Goal: Task Accomplishment & Management: Manage account settings

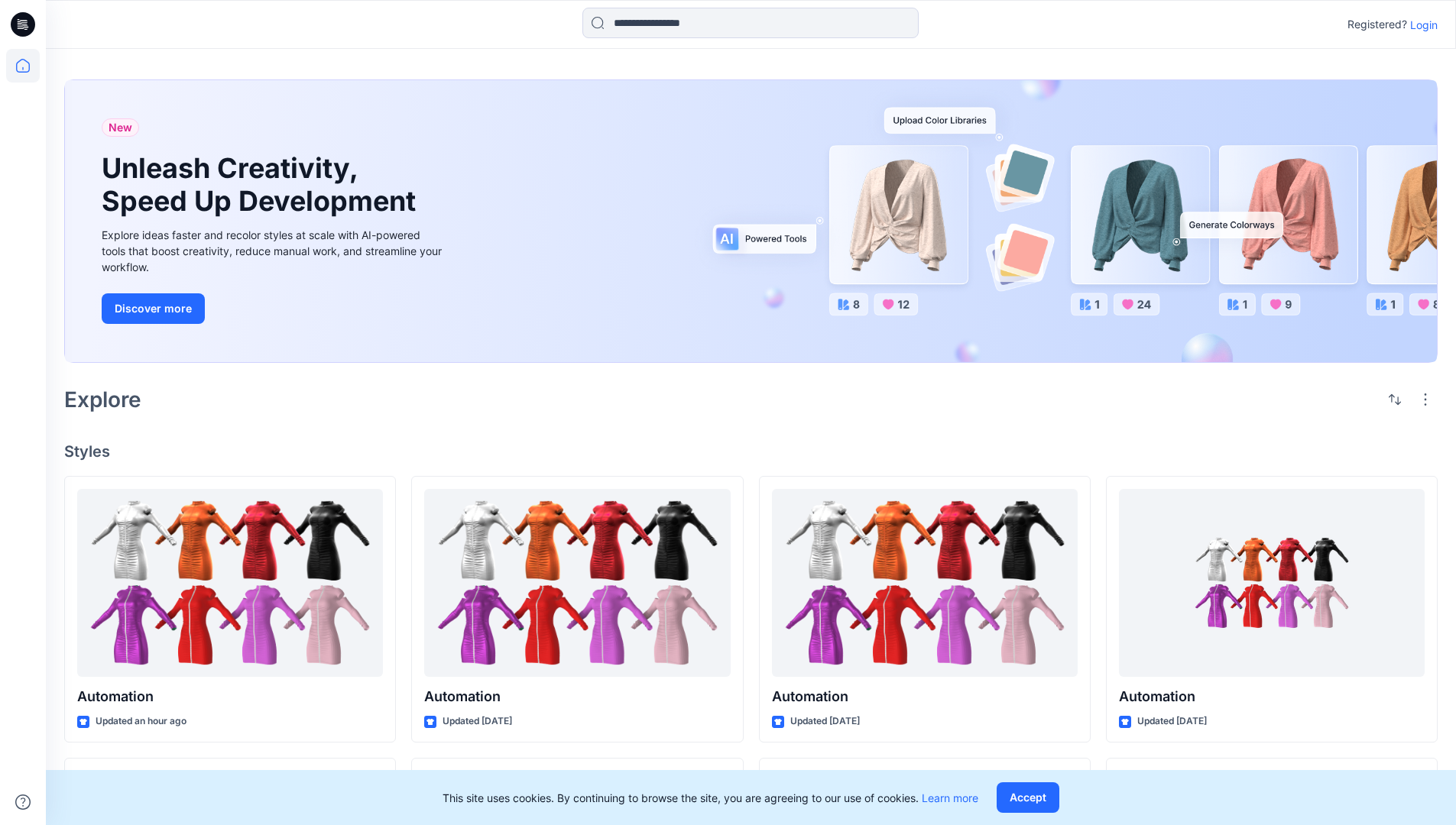
click at [1420, 24] on p "Login" at bounding box center [1425, 24] width 28 height 16
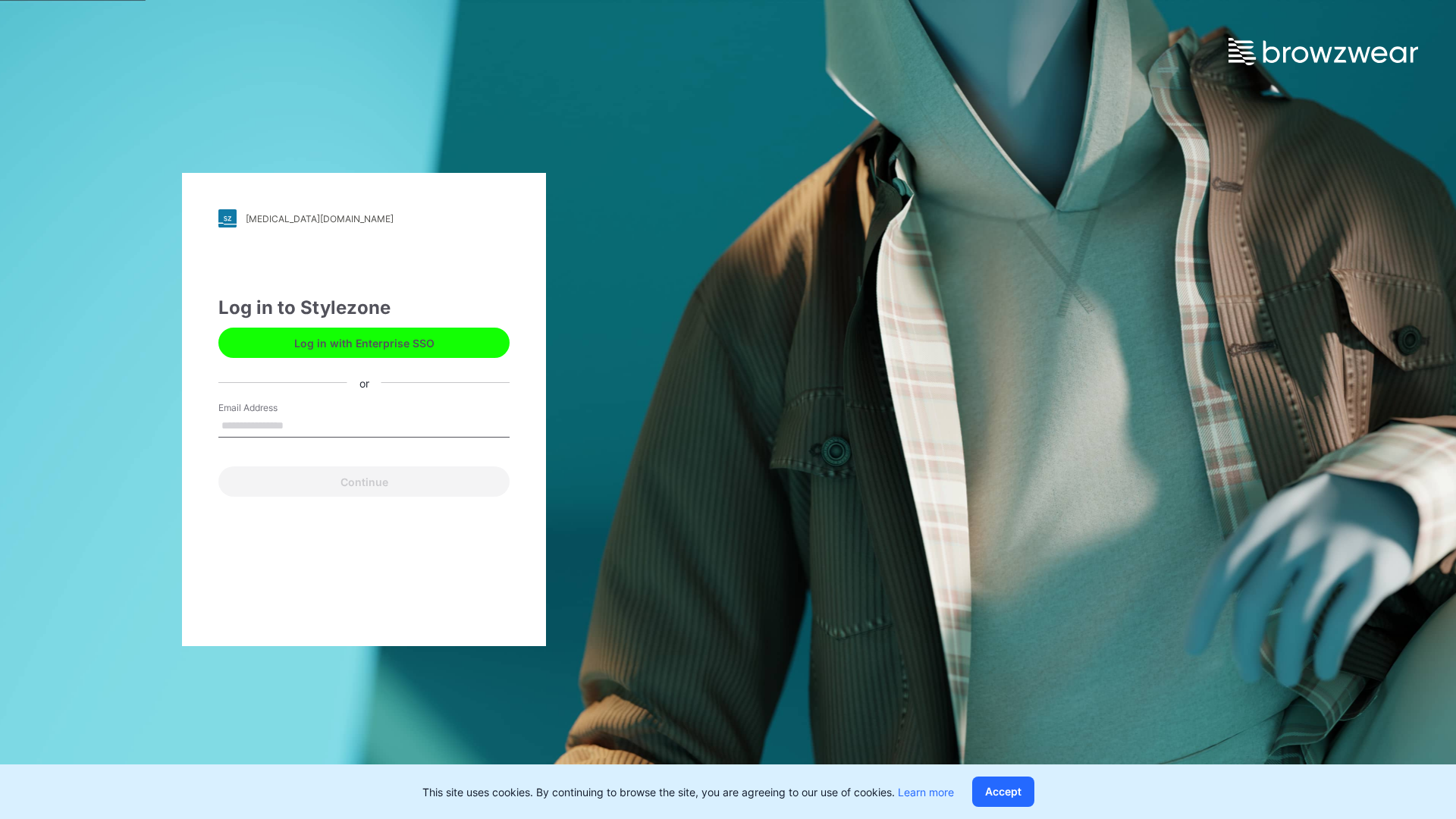
click at [300, 425] on input "Email Address" at bounding box center [364, 426] width 291 height 23
type input "**********"
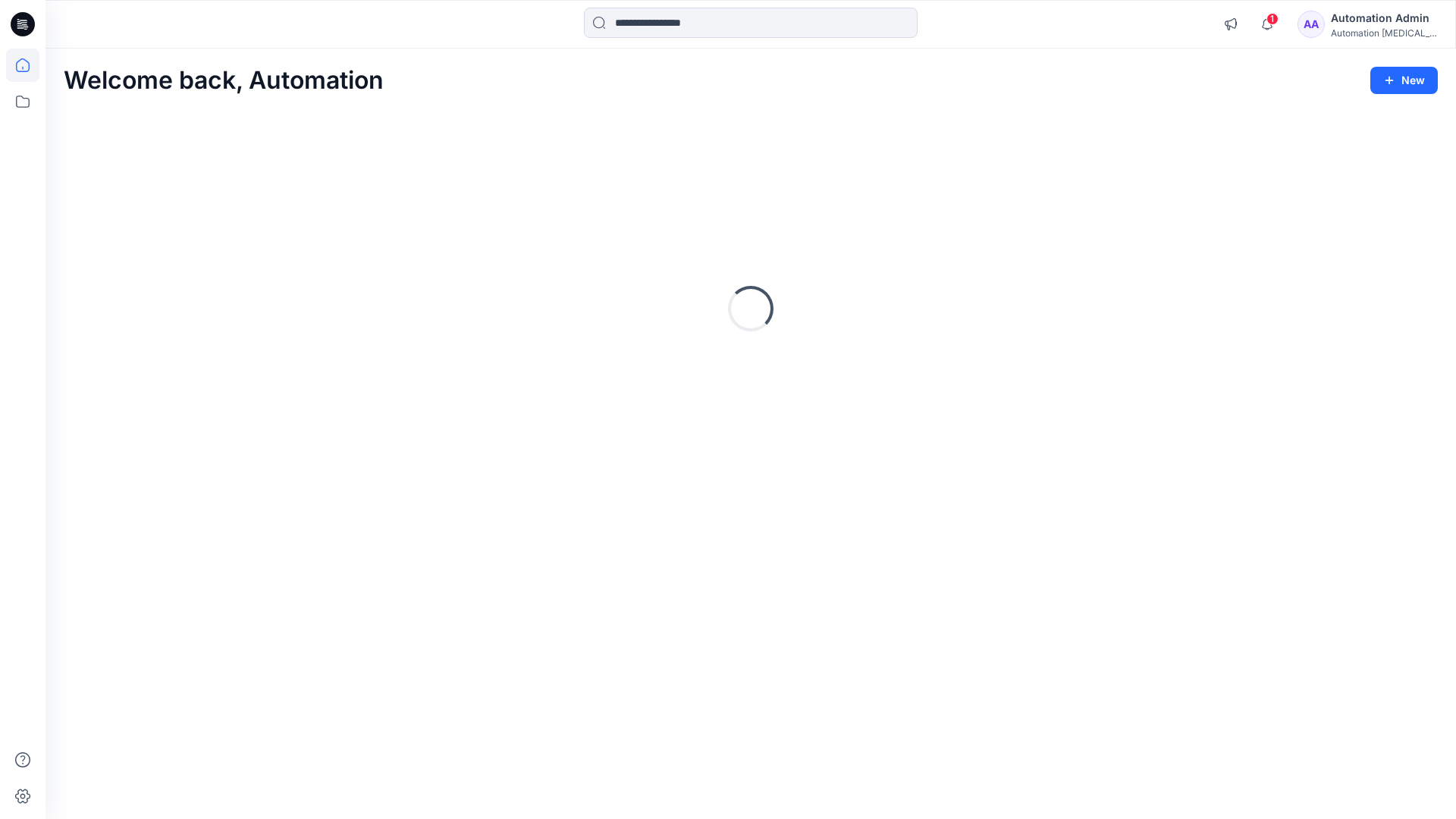
click at [29, 65] on icon at bounding box center [23, 65] width 14 height 14
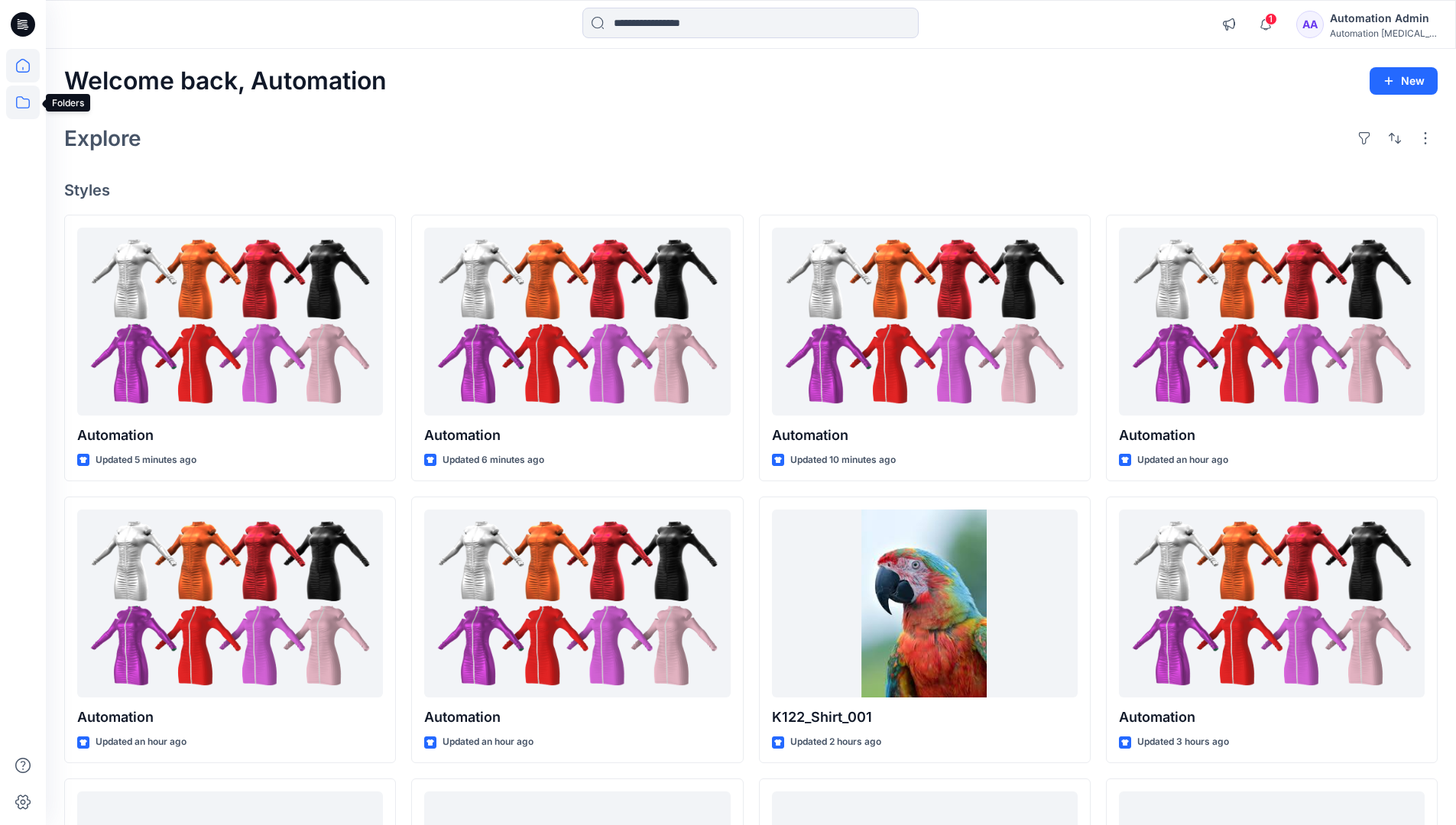
click at [23, 101] on icon at bounding box center [23, 102] width 34 height 34
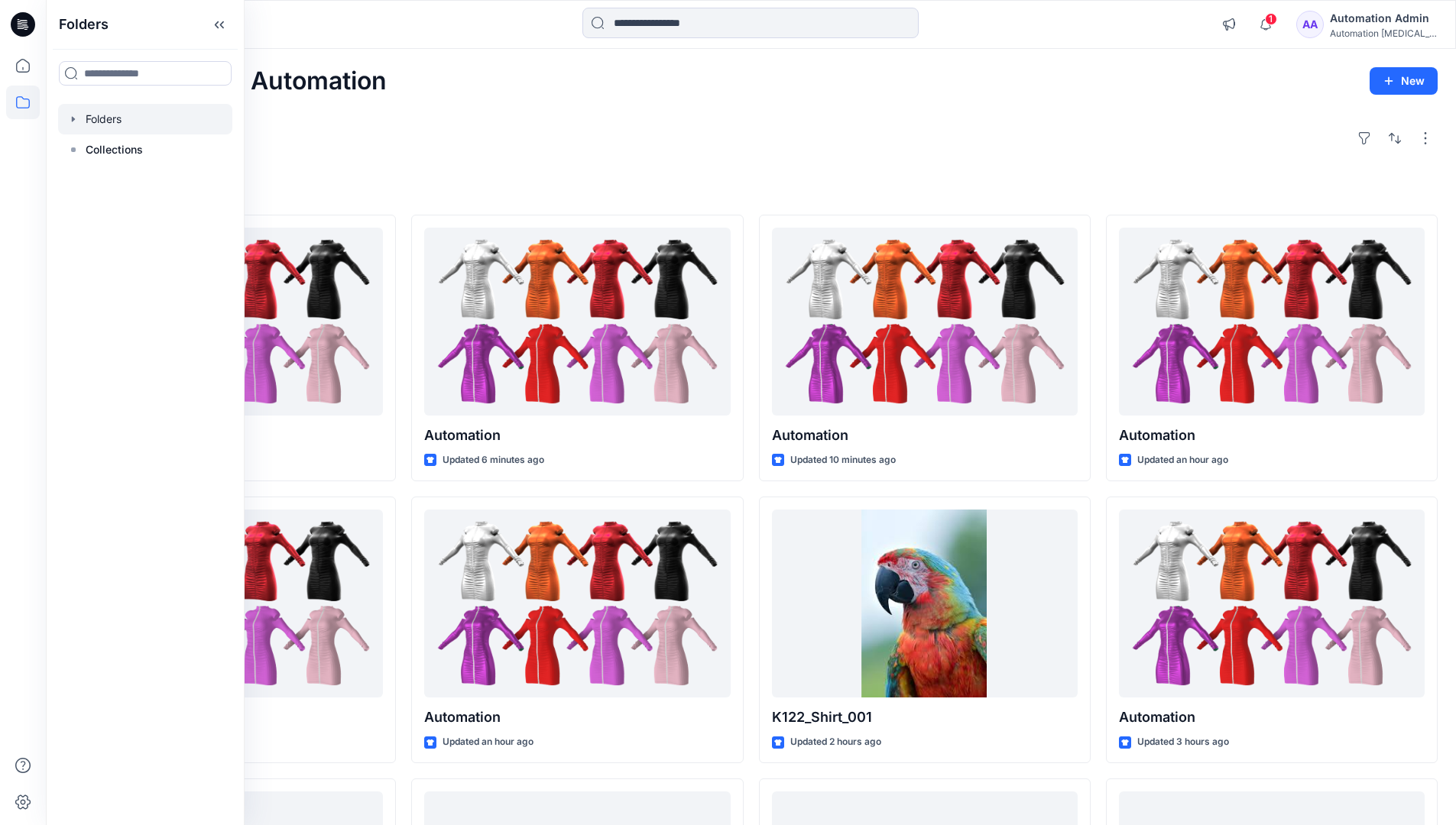
click at [108, 120] on div at bounding box center [146, 119] width 174 height 31
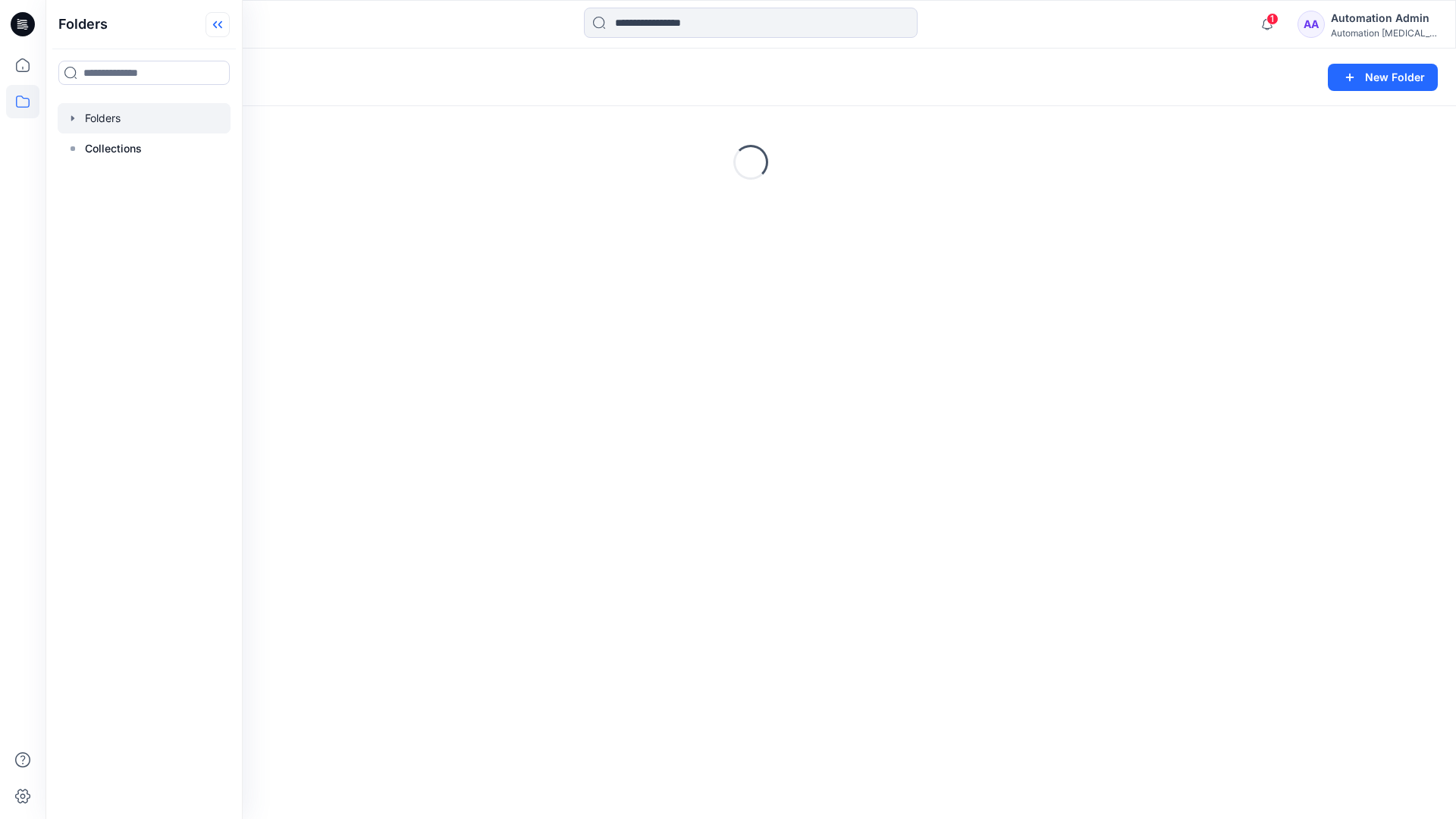
click at [223, 23] on icon at bounding box center [217, 24] width 24 height 25
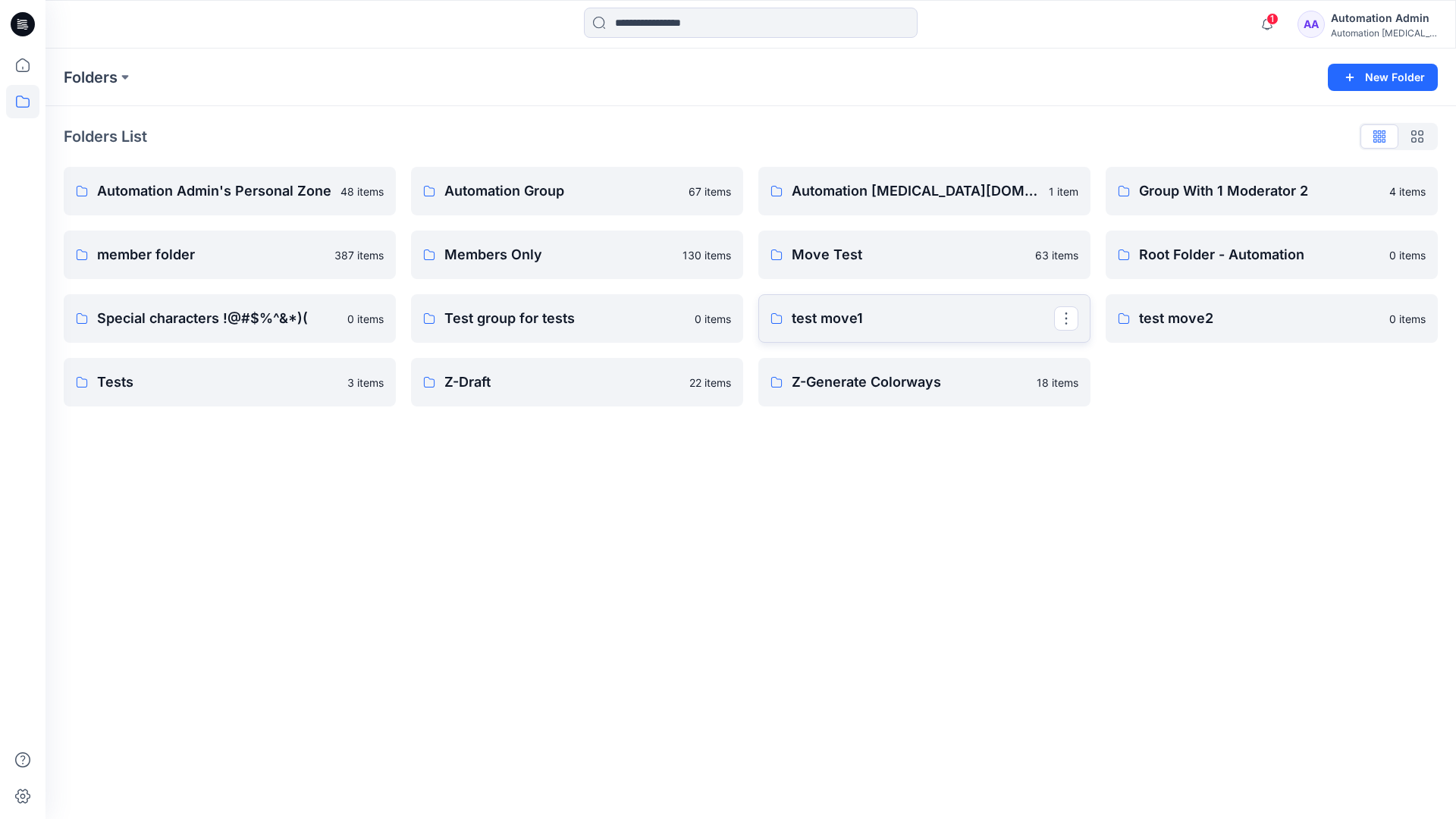
click at [835, 319] on p "test move1" at bounding box center [923, 319] width 262 height 22
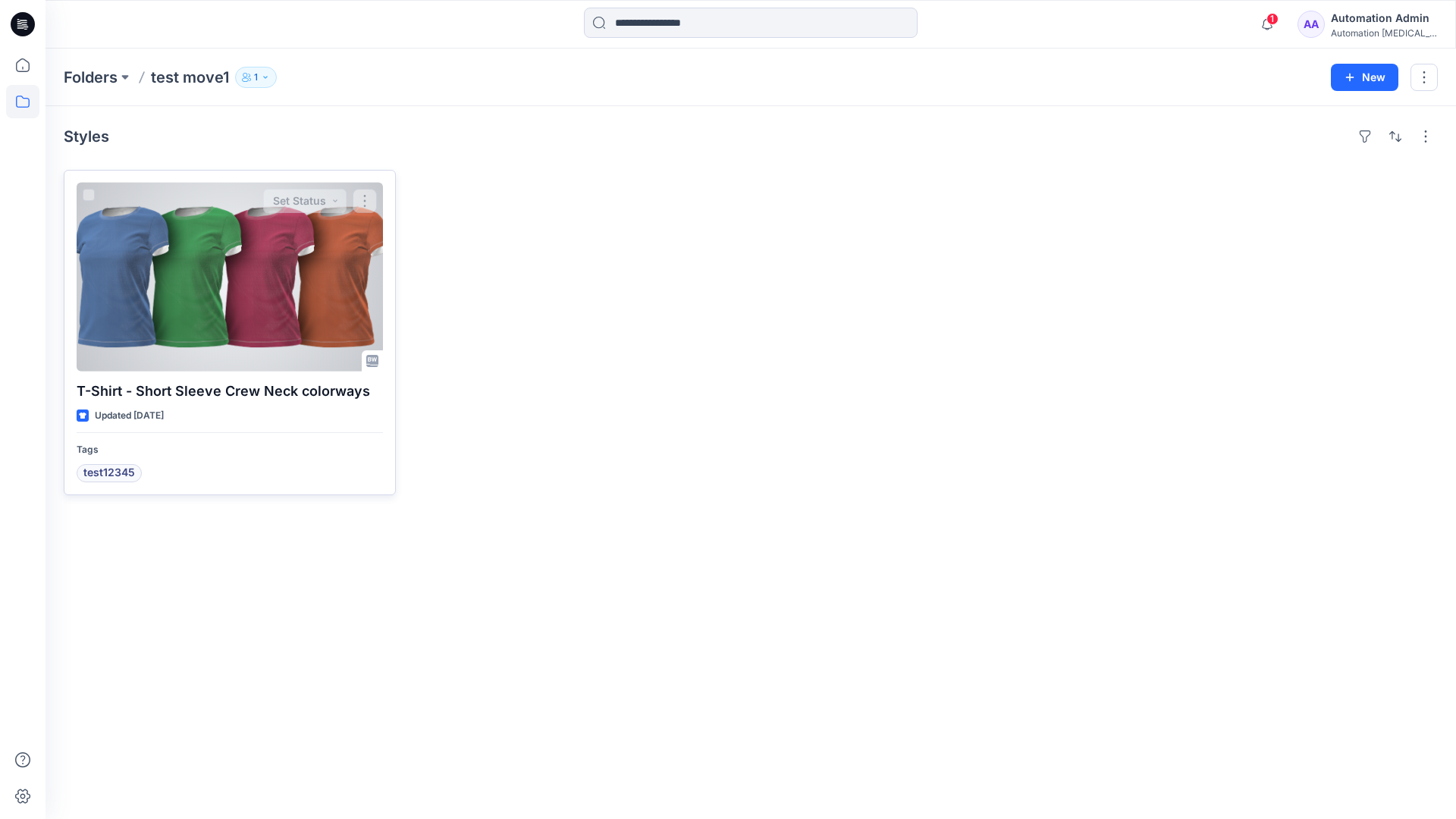
click at [210, 278] on div at bounding box center [229, 277] width 306 height 189
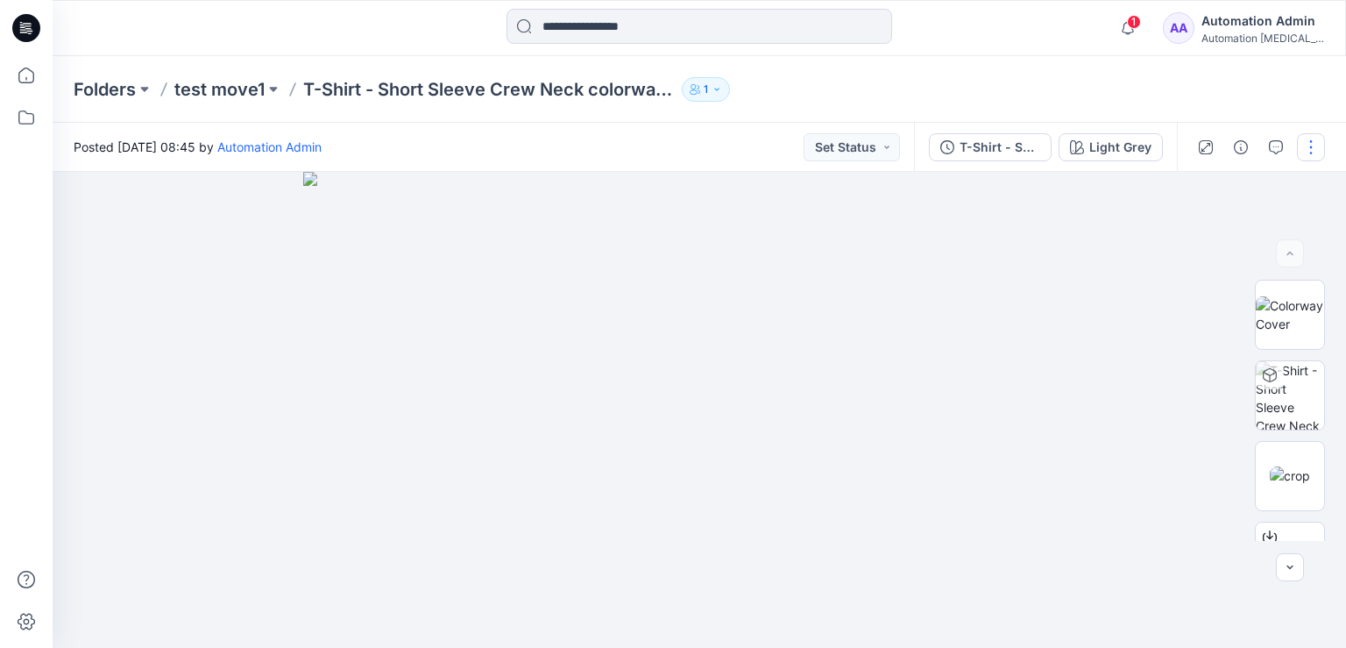
click at [1311, 146] on button "button" at bounding box center [1311, 147] width 28 height 28
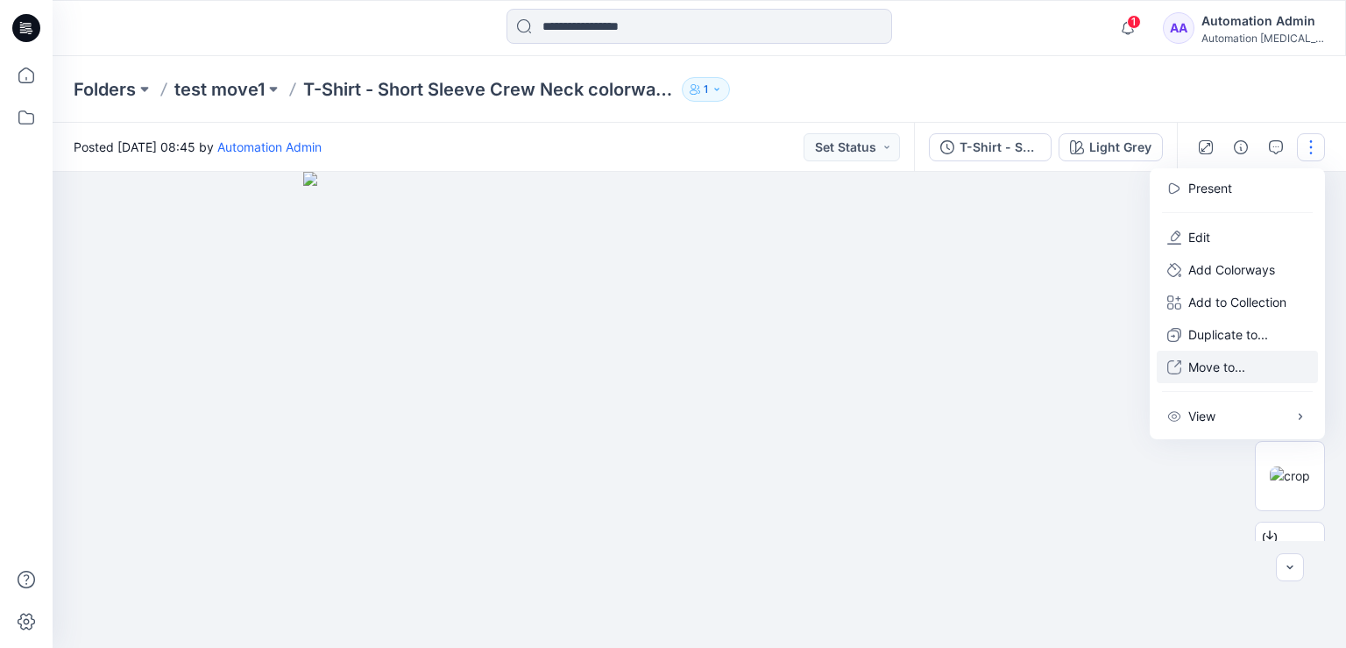
click at [1211, 367] on p "Move to..." at bounding box center [1216, 366] width 57 height 18
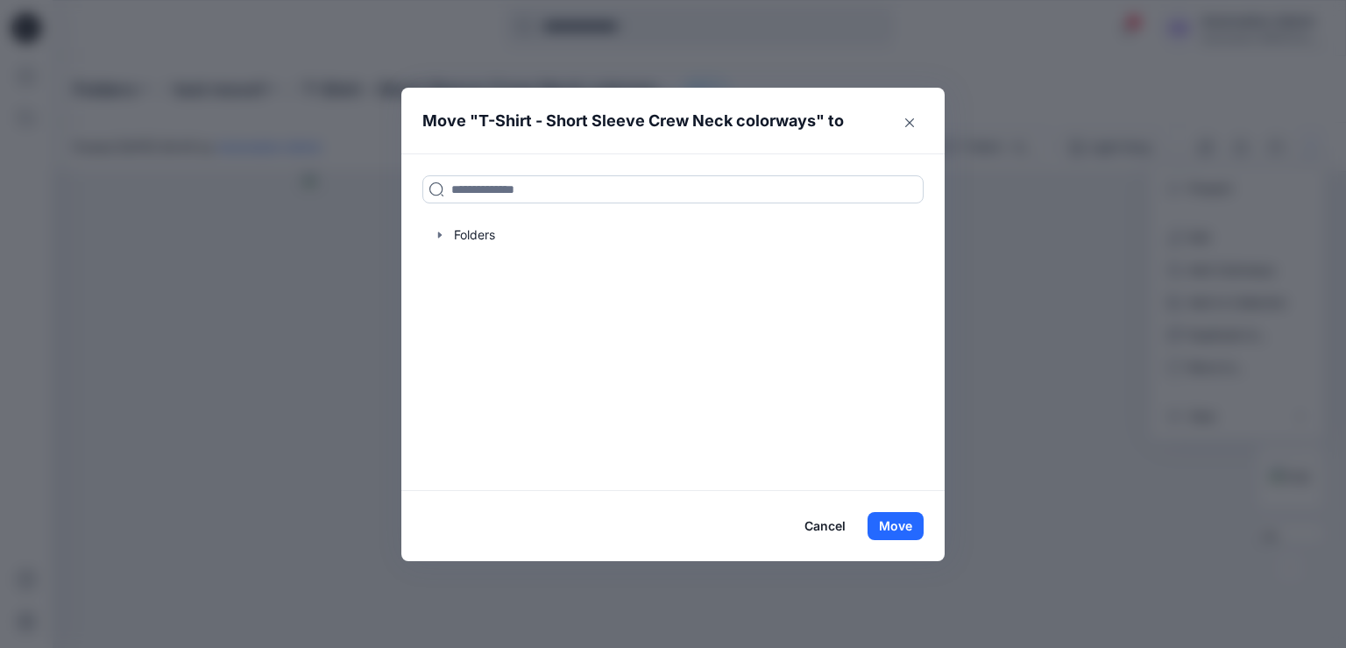
click at [470, 194] on input at bounding box center [672, 189] width 501 height 28
drag, startPoint x: 470, startPoint y: 194, endPoint x: 423, endPoint y: 189, distance: 46.6
click at [423, 189] on input at bounding box center [672, 189] width 501 height 28
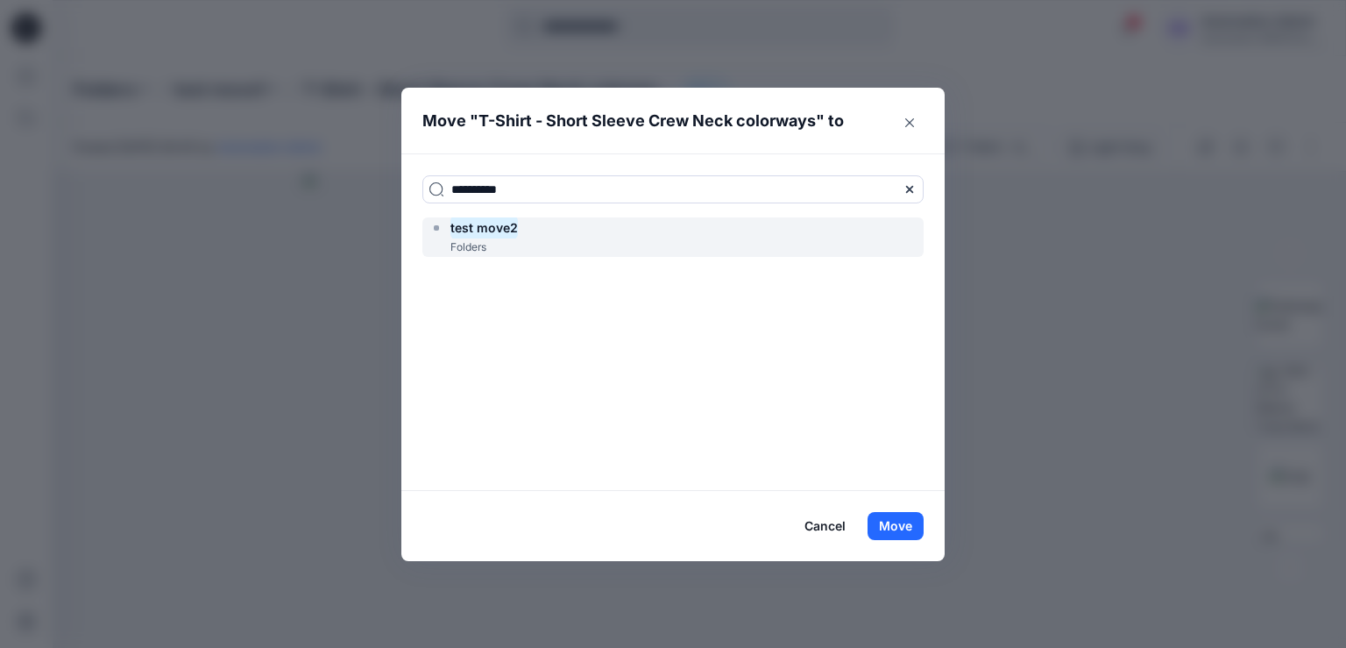
type input "**********"
click at [496, 233] on mark "test move2" at bounding box center [483, 228] width 67 height 24
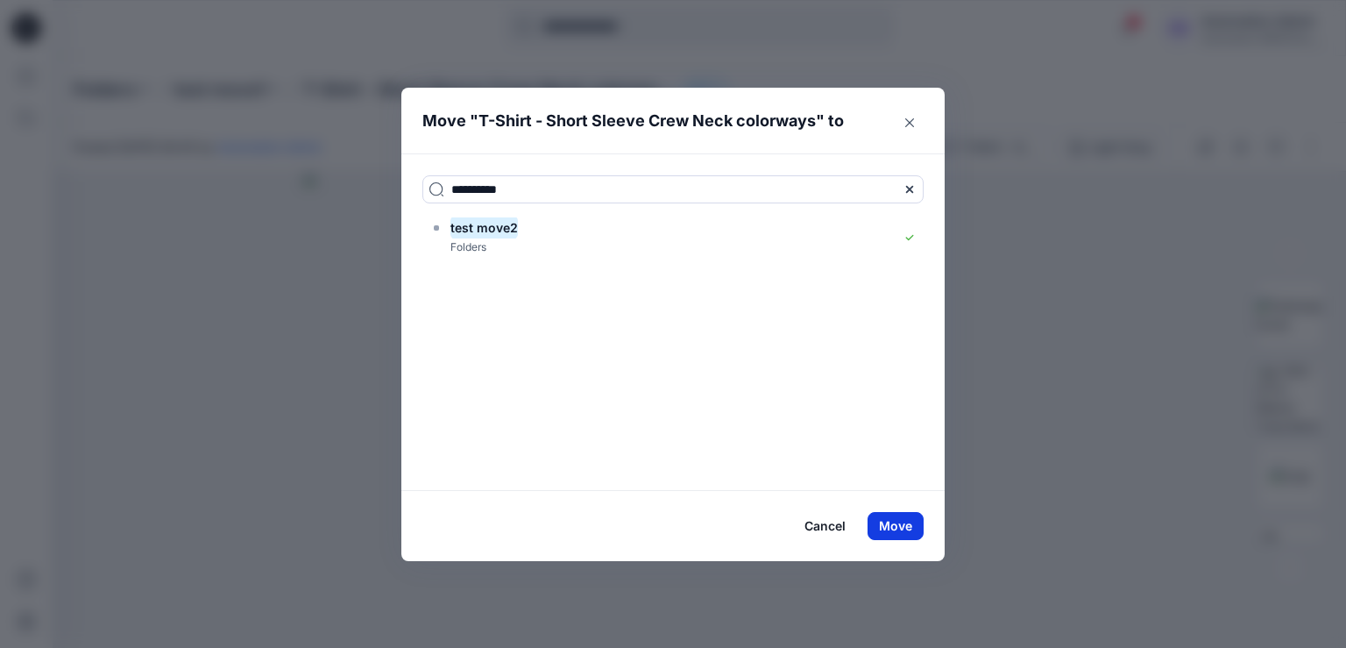
click at [892, 525] on button "Move" at bounding box center [895, 526] width 56 height 28
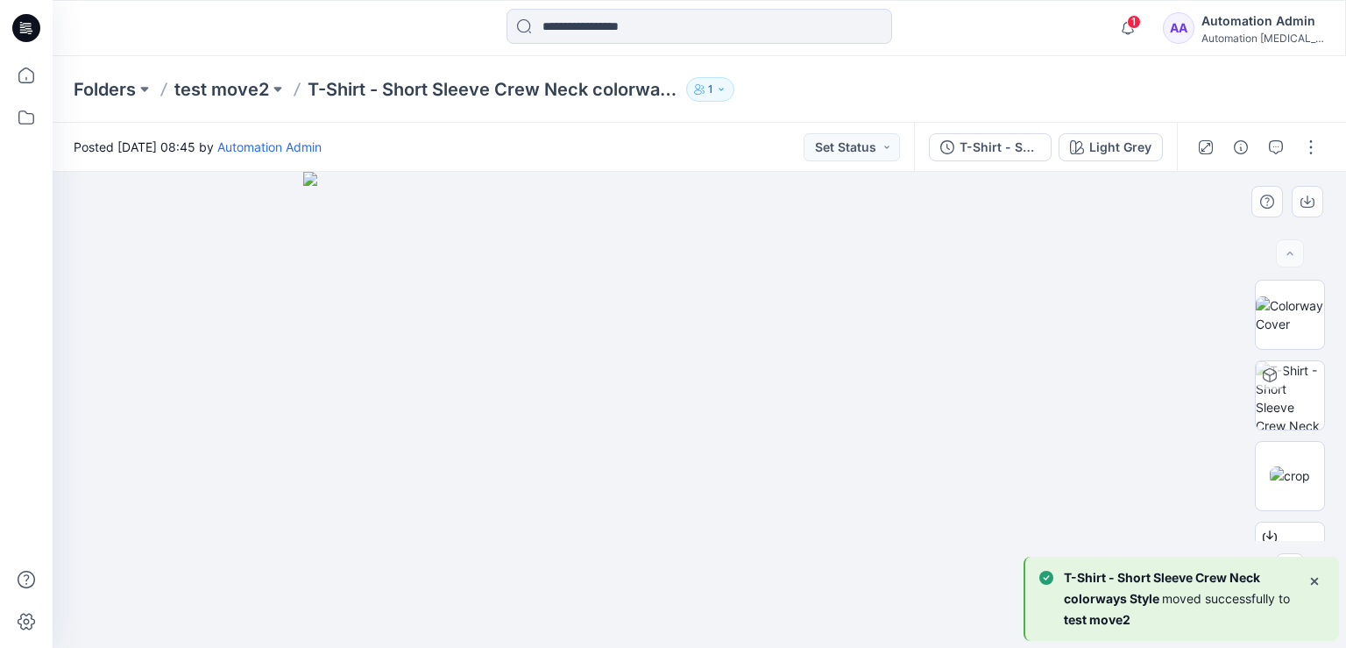
click at [196, 273] on div at bounding box center [699, 410] width 1293 height 476
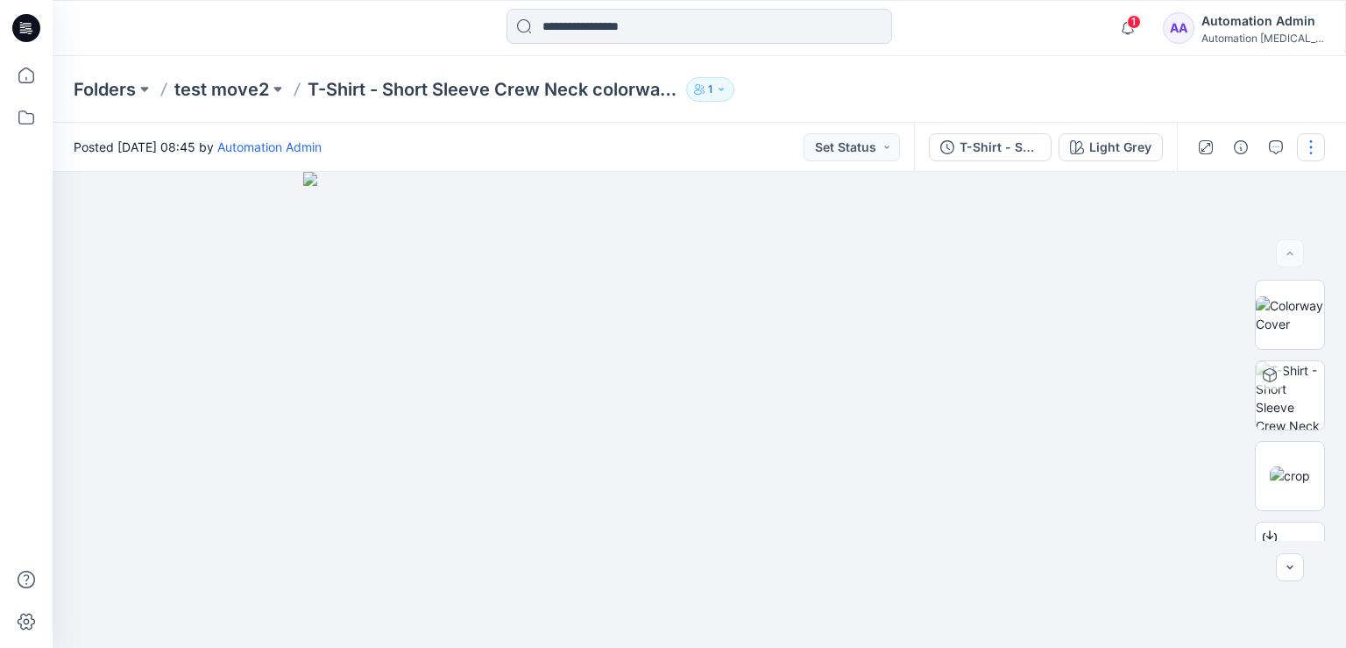
click at [1311, 150] on button "button" at bounding box center [1311, 147] width 28 height 28
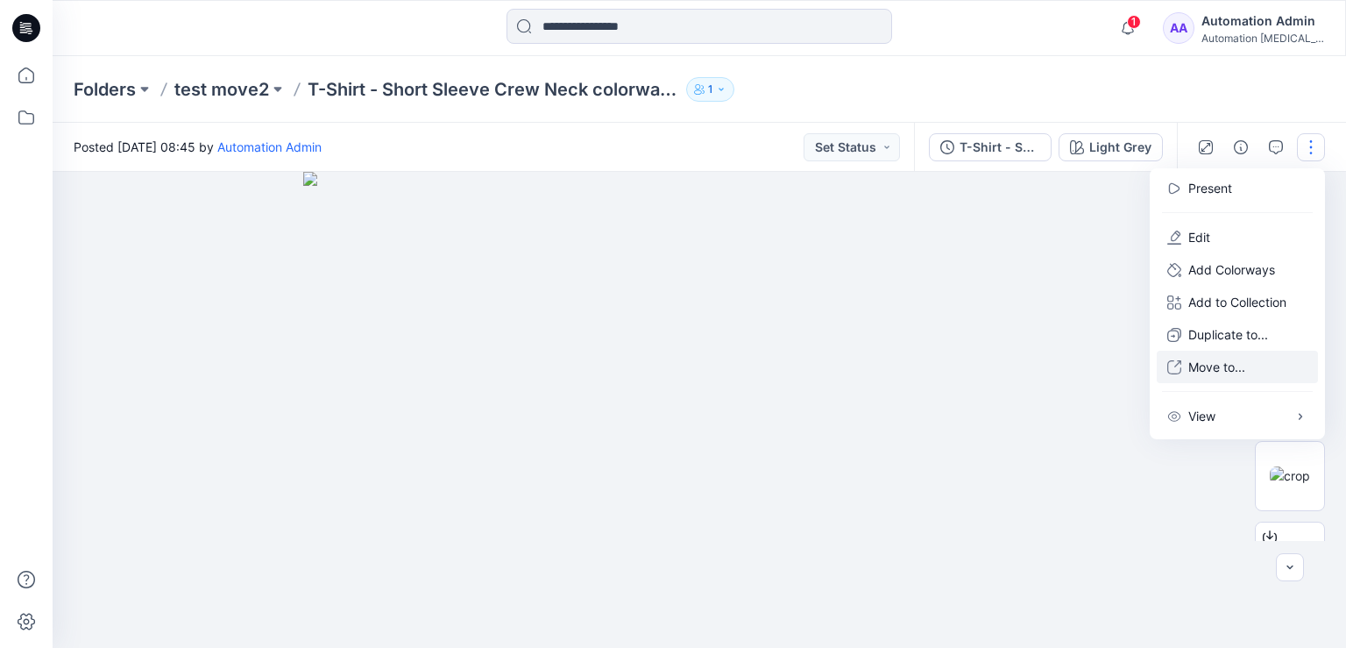
click at [1209, 368] on p "Move to..." at bounding box center [1216, 366] width 57 height 18
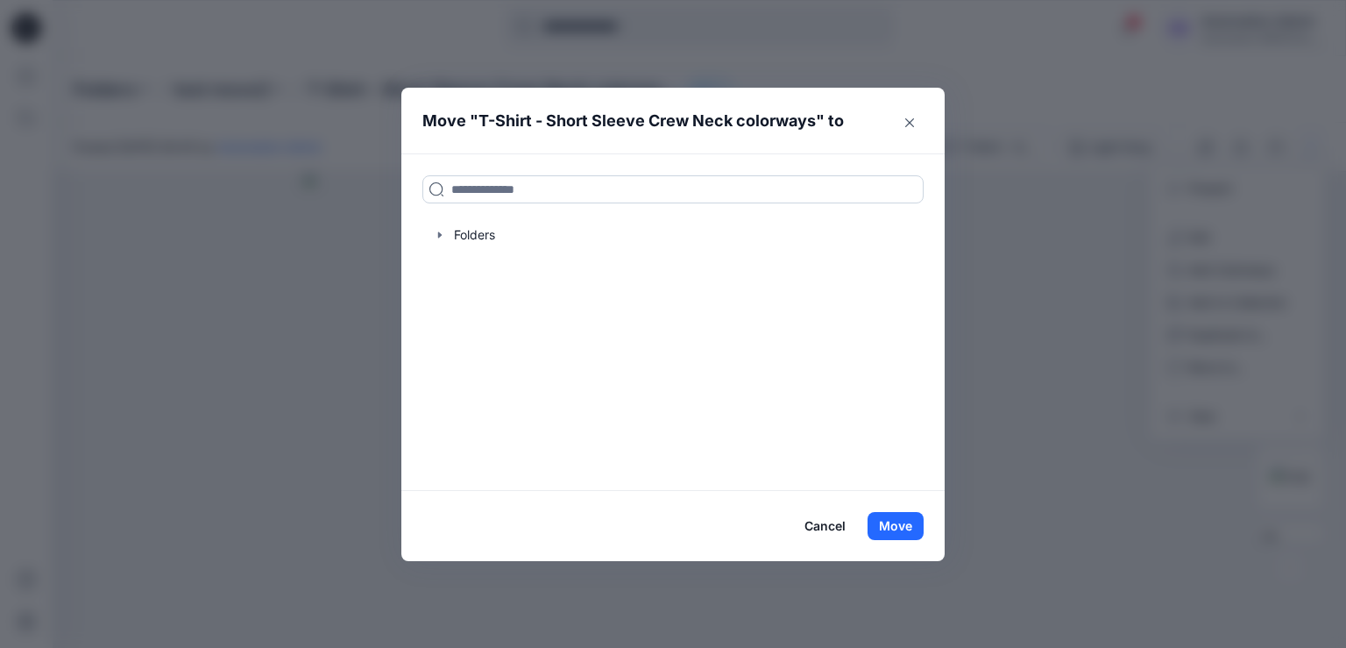
click at [587, 187] on input at bounding box center [672, 189] width 501 height 28
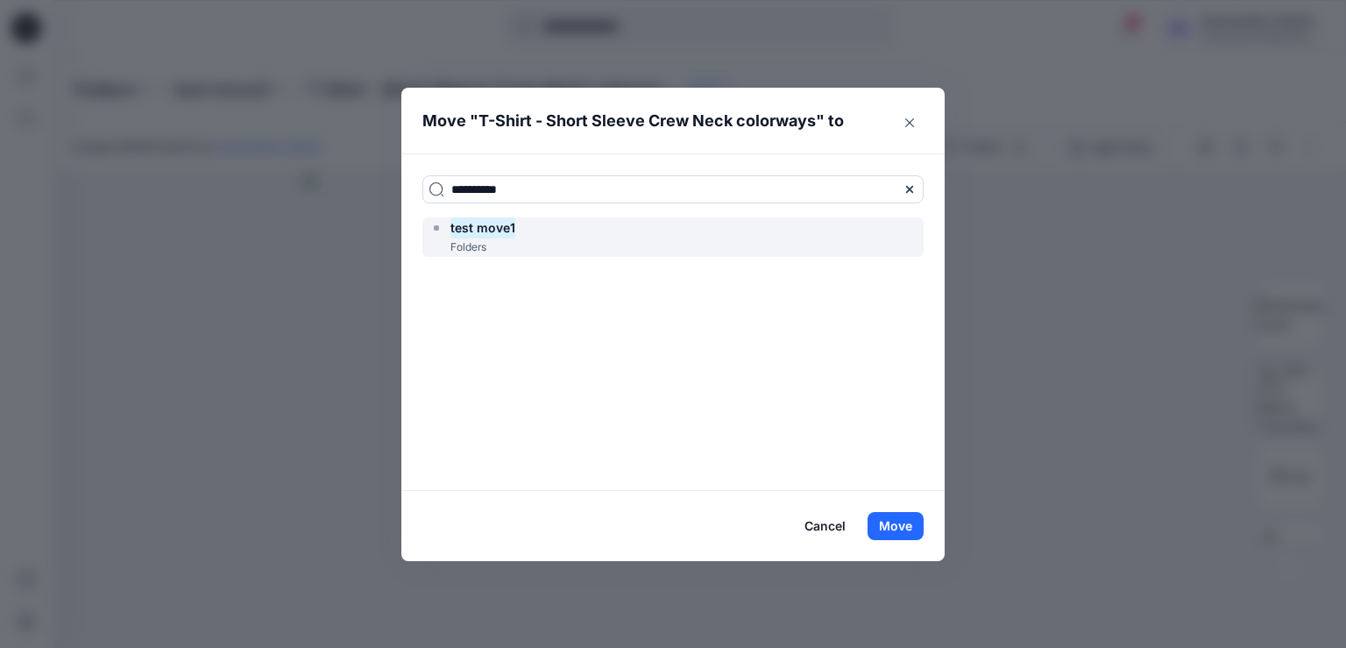
type input "**********"
click at [559, 231] on div "test move1 Folders" at bounding box center [672, 236] width 501 height 39
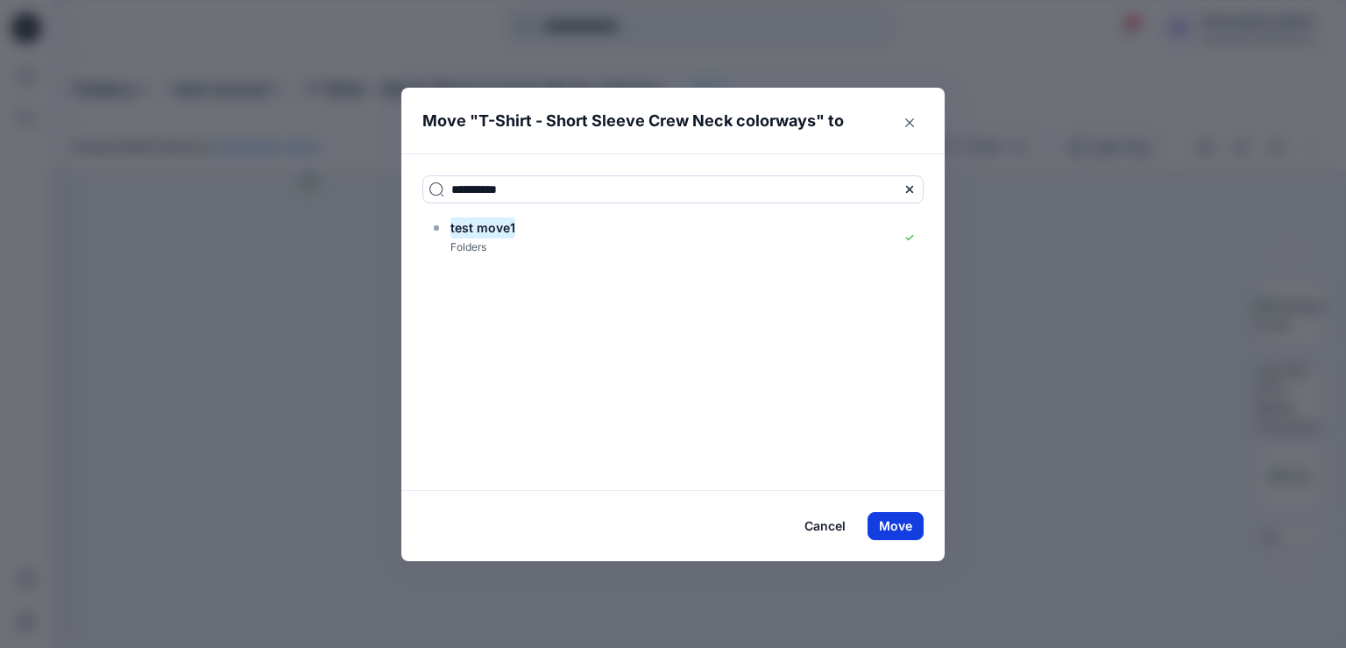
click at [900, 524] on button "Move" at bounding box center [895, 526] width 56 height 28
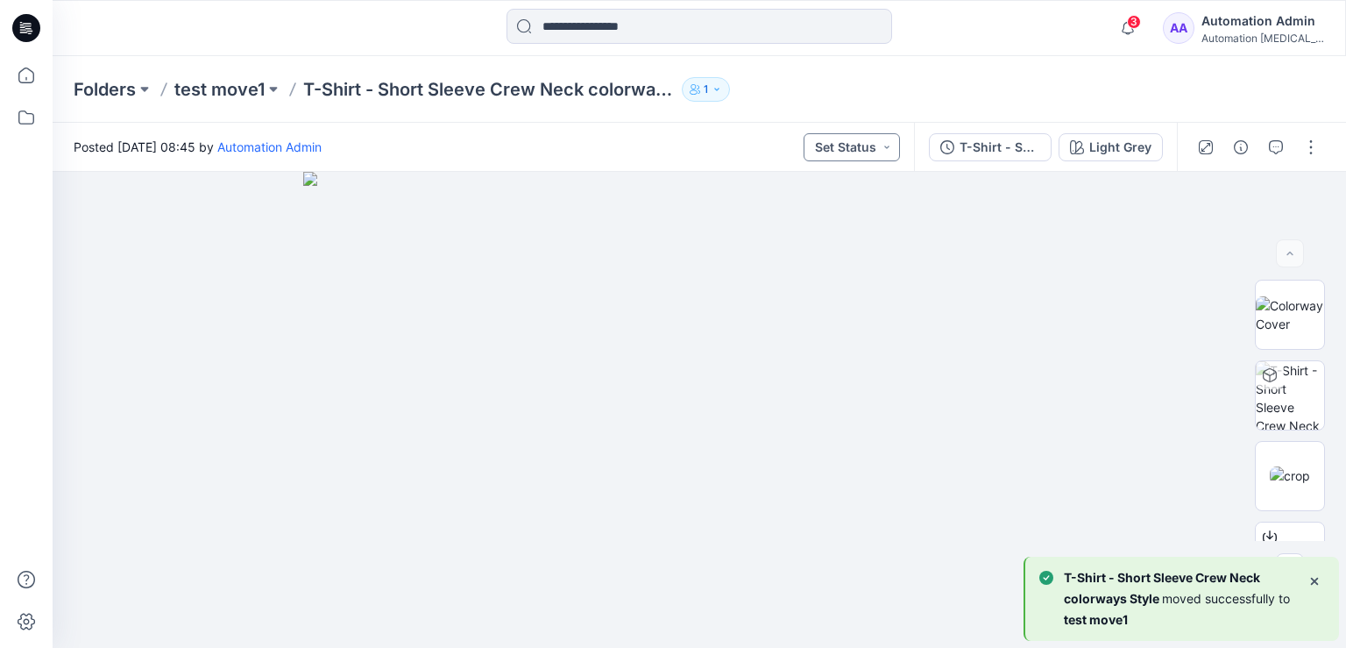
click at [869, 143] on button "Set Status" at bounding box center [851, 147] width 96 height 28
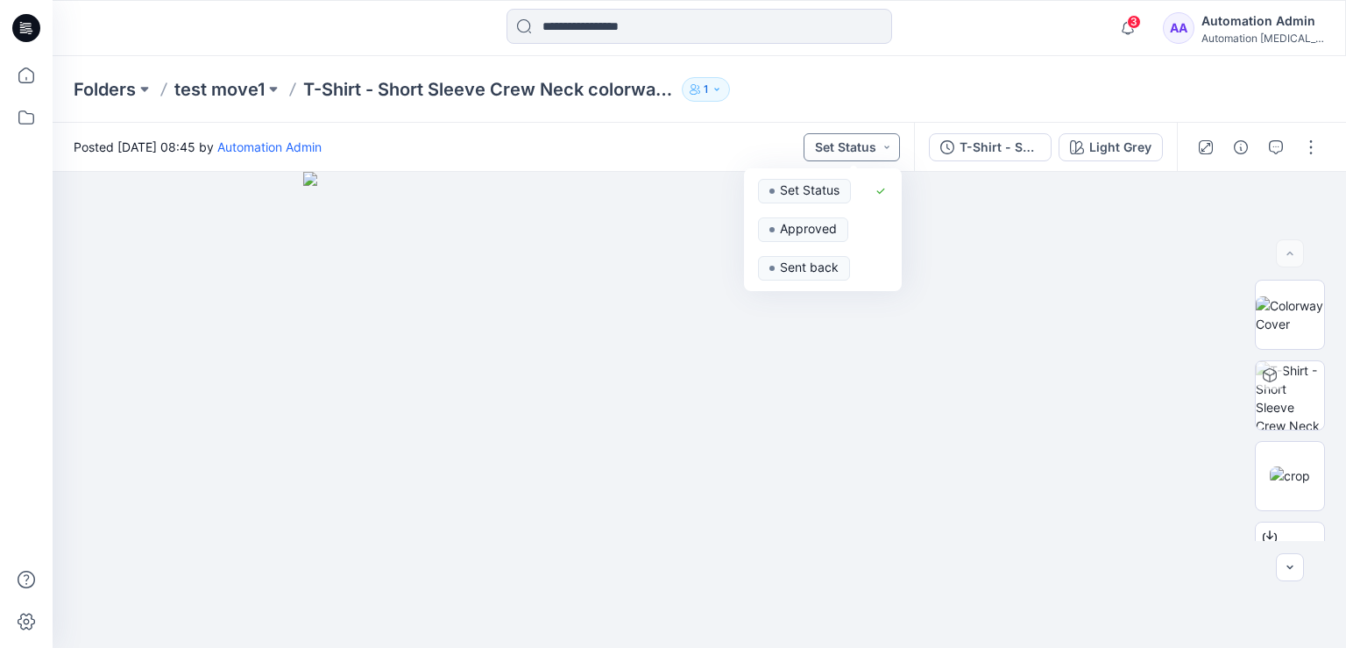
click at [867, 145] on button "Set Status" at bounding box center [851, 147] width 96 height 28
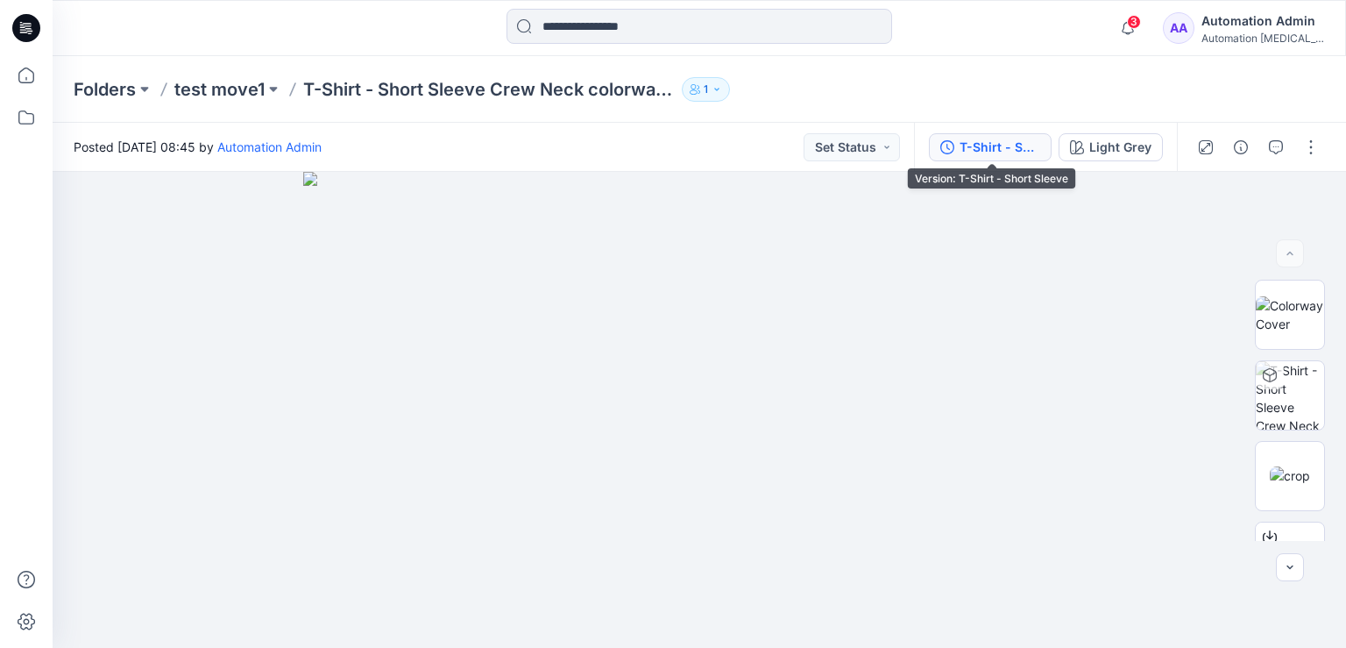
click at [1045, 143] on button "T-Shirt - Short Sleeve" at bounding box center [990, 147] width 123 height 28
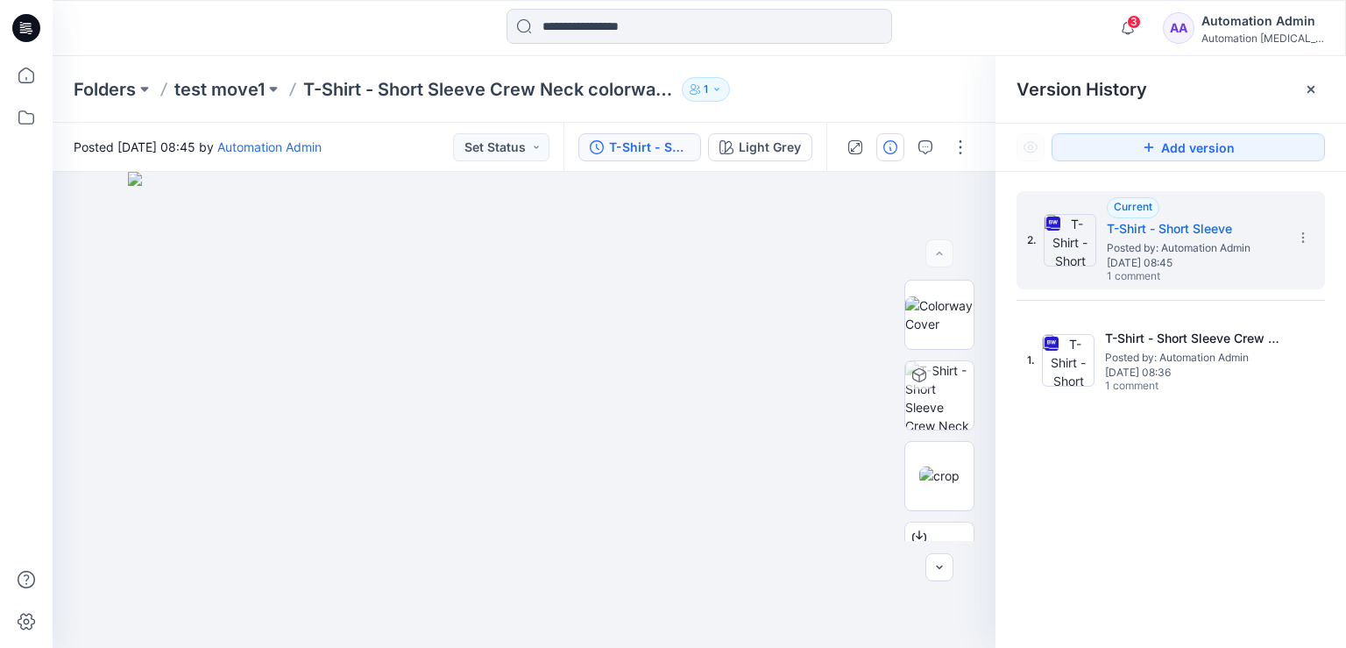
click at [886, 149] on icon "button" at bounding box center [890, 147] width 14 height 14
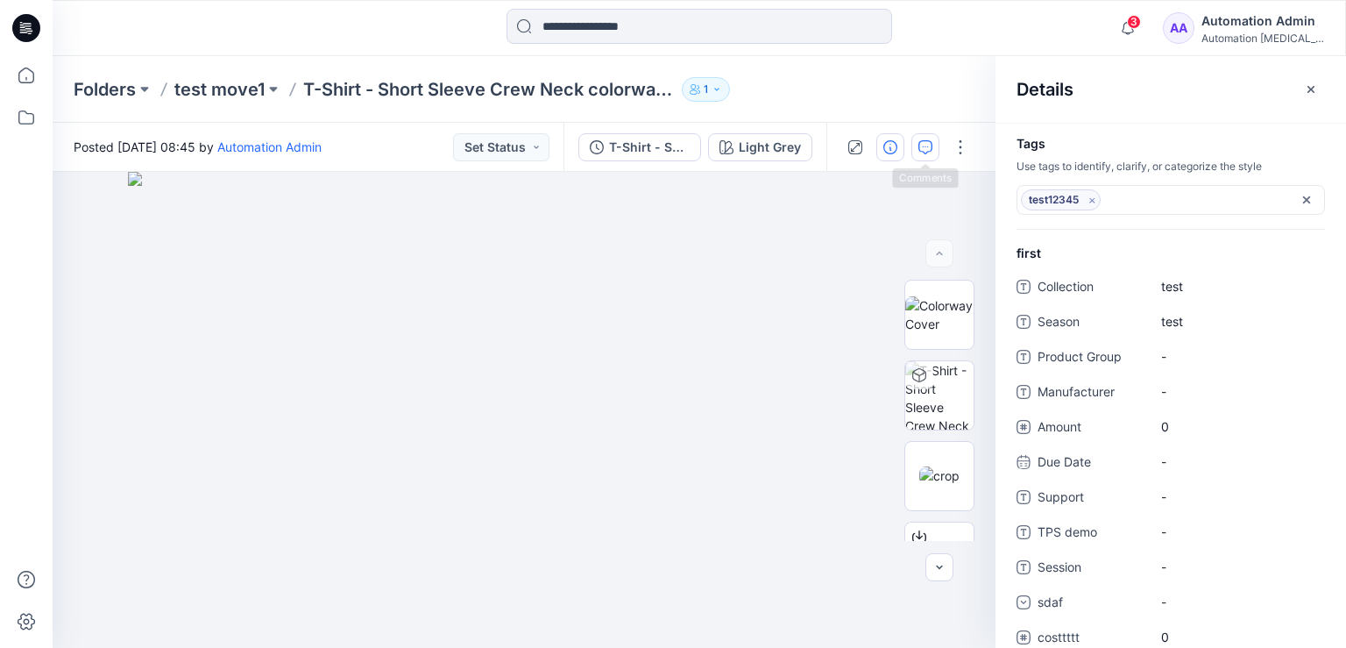
click at [931, 149] on icon "button" at bounding box center [925, 147] width 14 height 14
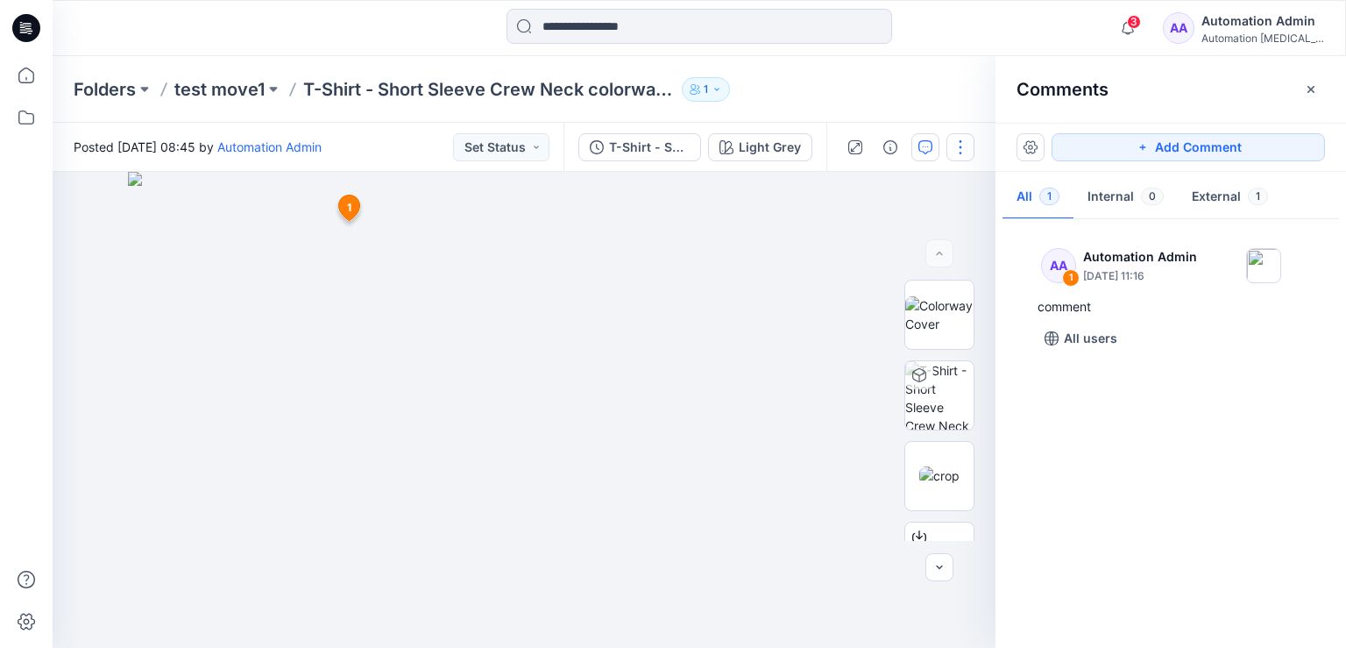
click at [960, 145] on button "button" at bounding box center [960, 147] width 28 height 28
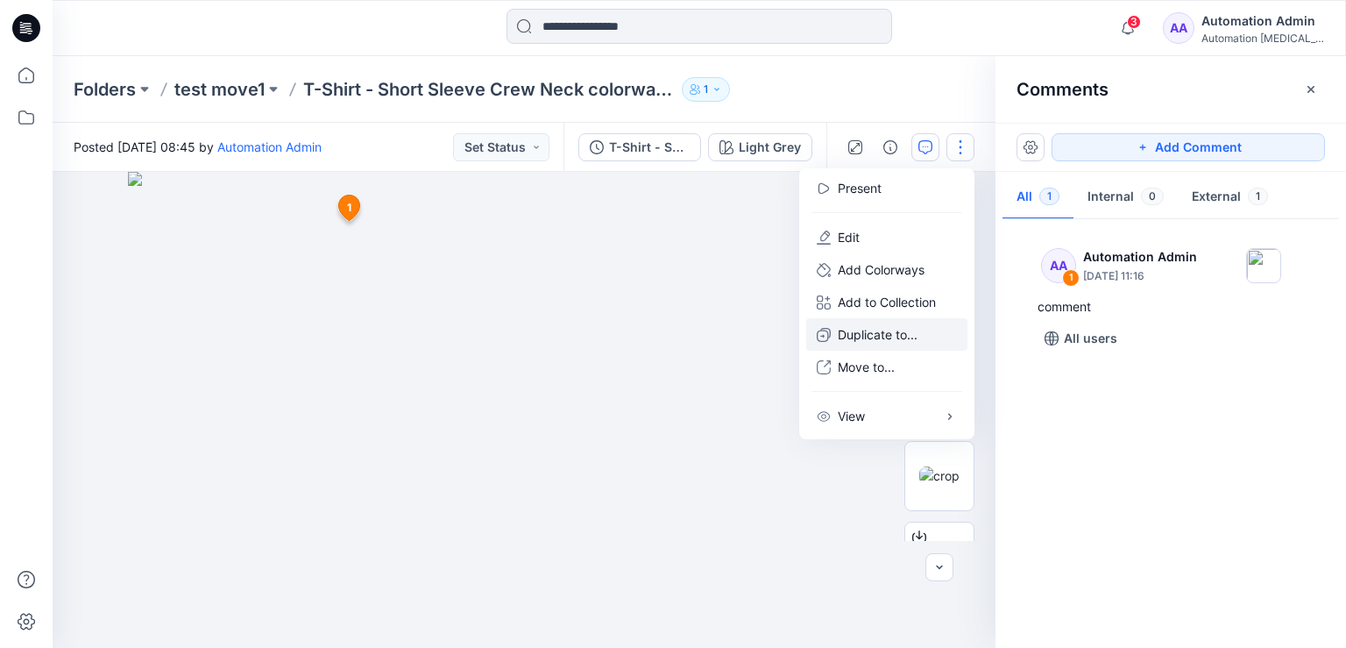
click at [880, 334] on p "Duplicate to..." at bounding box center [878, 334] width 80 height 18
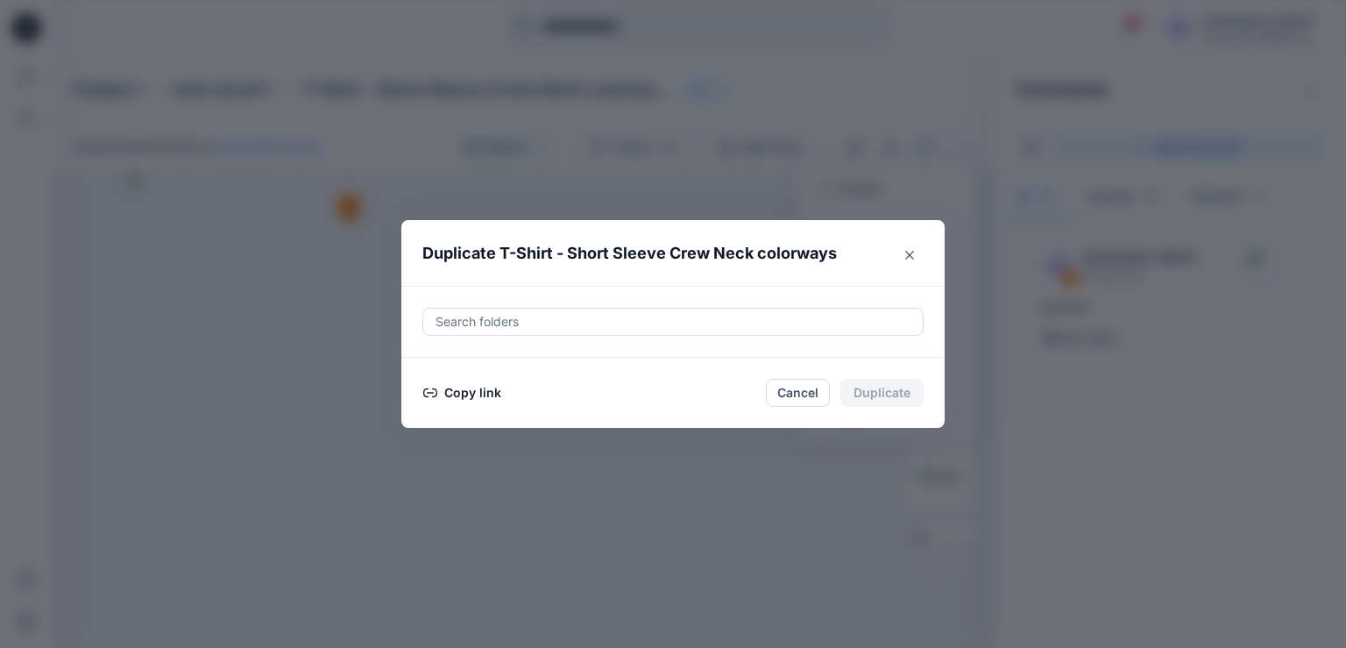
click at [461, 392] on button "Copy link" at bounding box center [462, 392] width 80 height 21
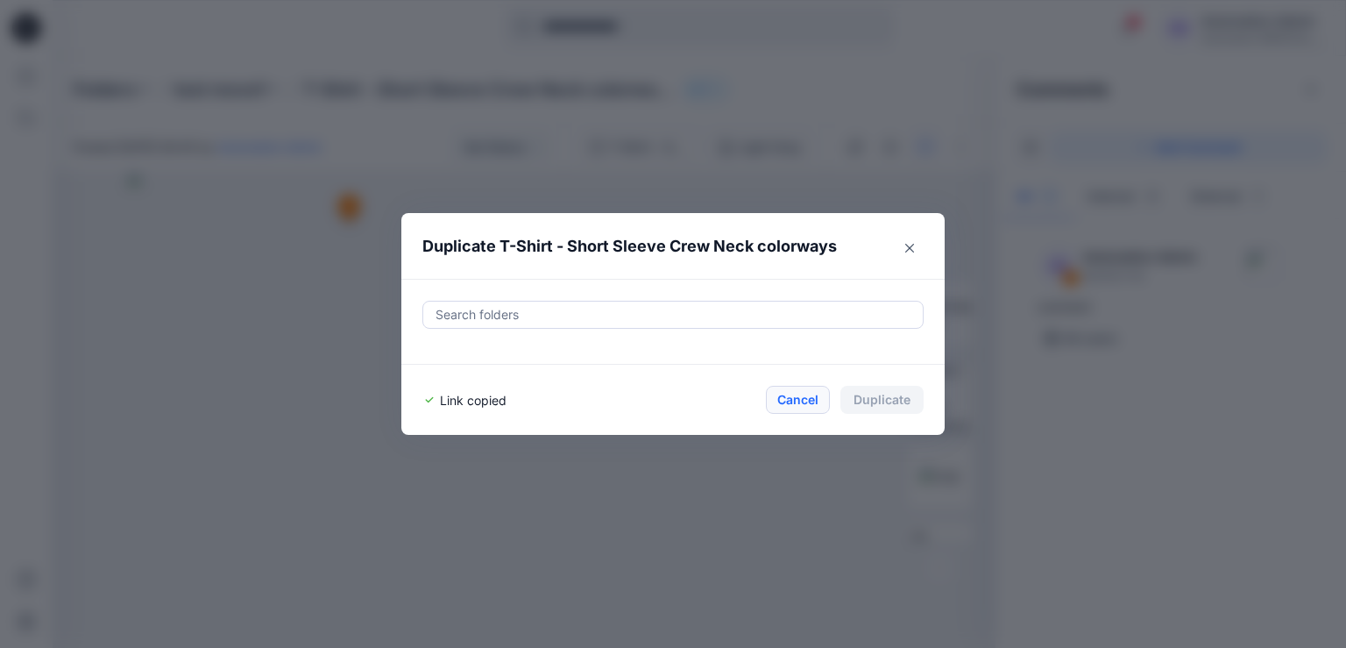
click at [797, 397] on button "Cancel" at bounding box center [798, 400] width 64 height 28
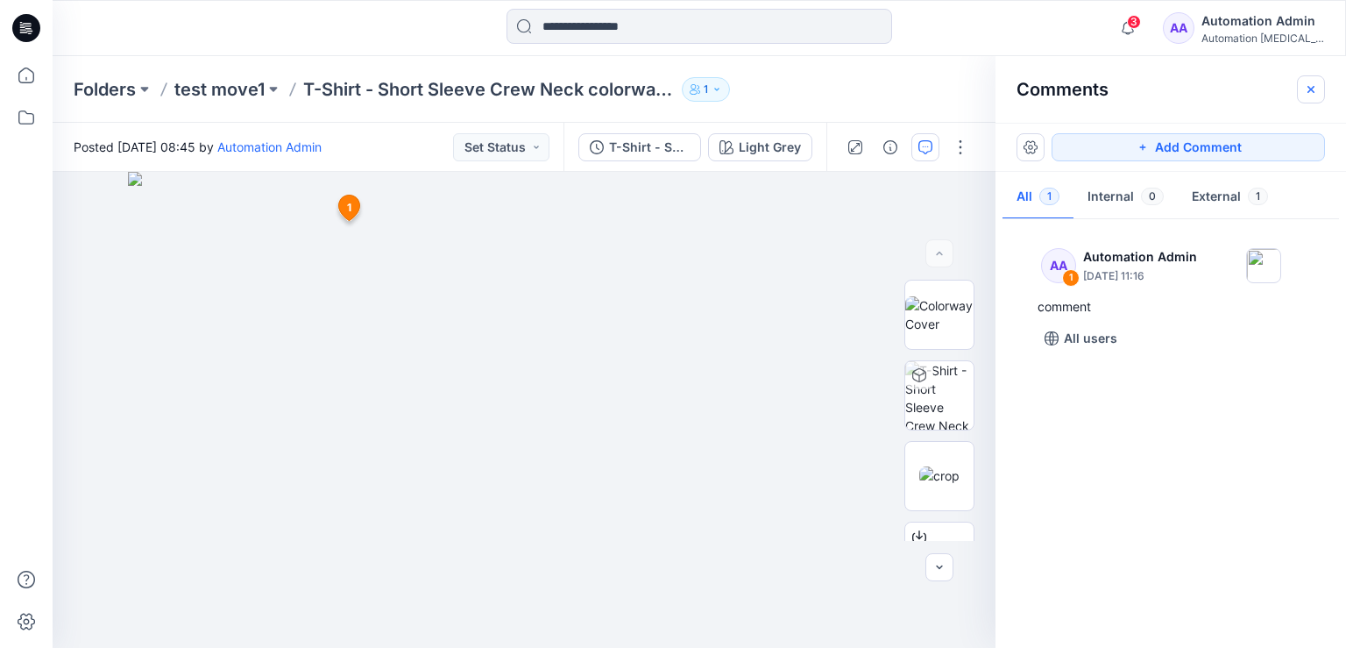
click at [1316, 92] on icon "button" at bounding box center [1311, 89] width 14 height 14
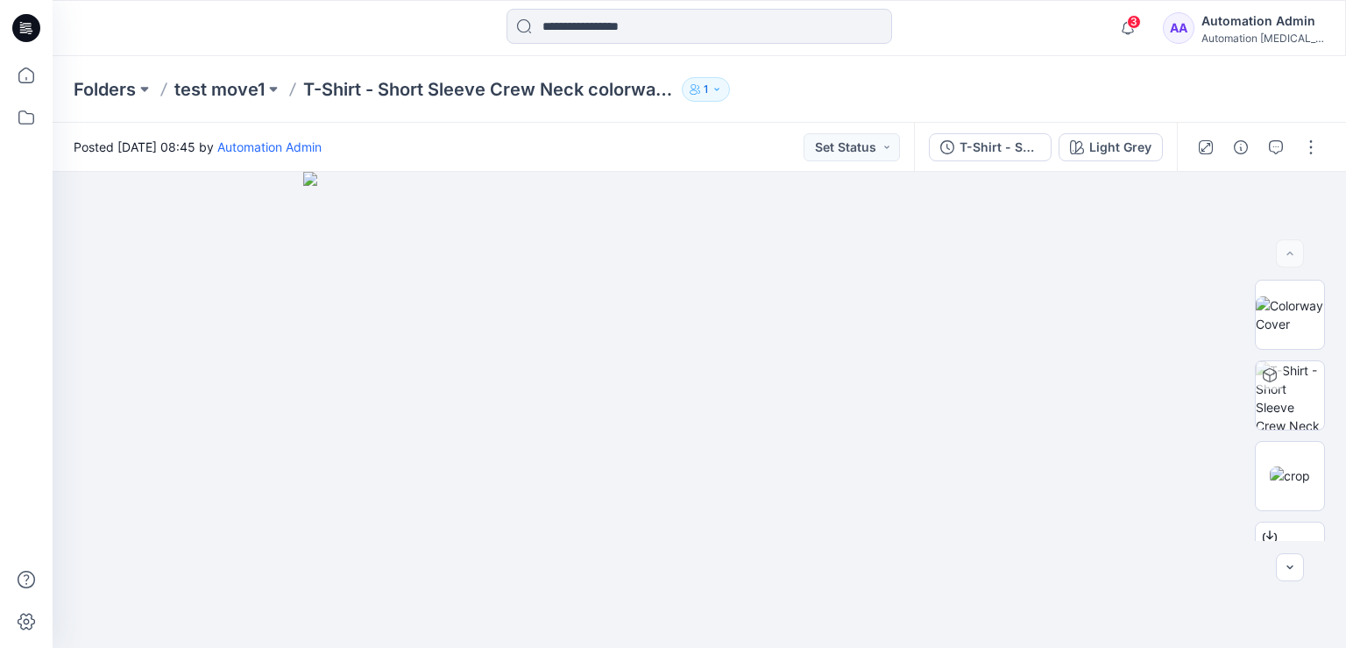
scroll to position [240, 0]
click at [1317, 152] on button "button" at bounding box center [1311, 147] width 28 height 28
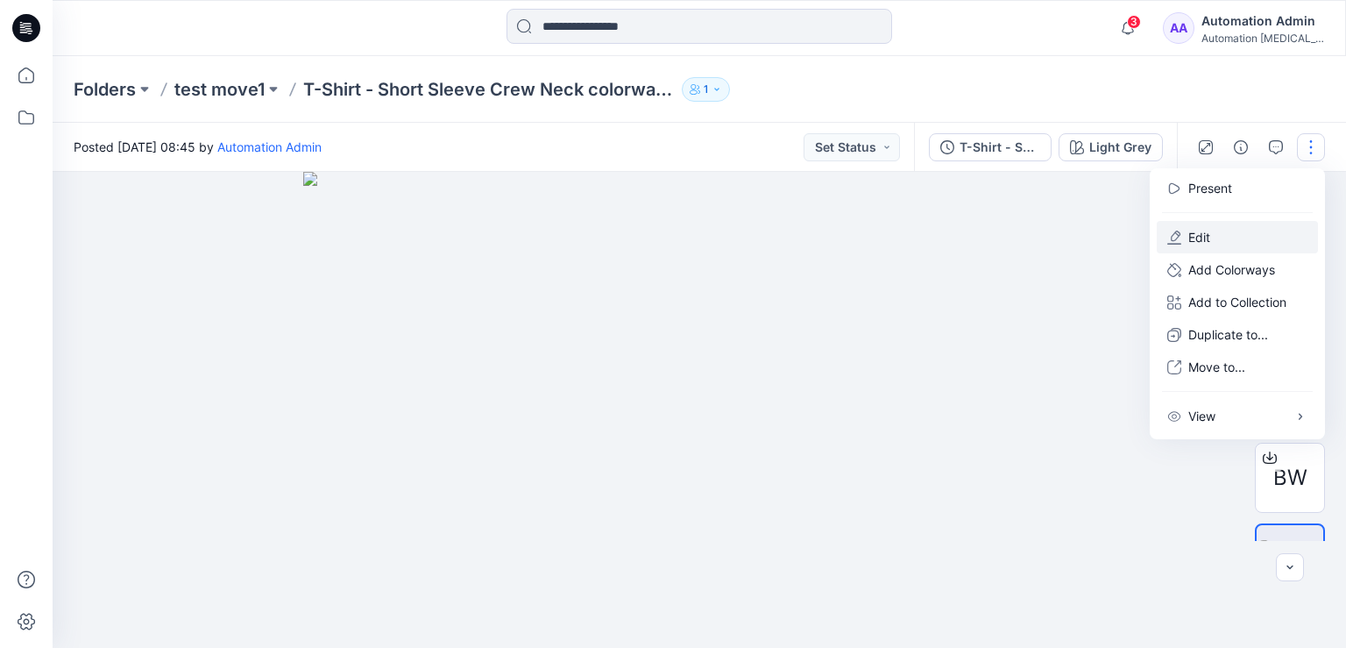
click at [1242, 236] on button "Edit" at bounding box center [1237, 237] width 161 height 32
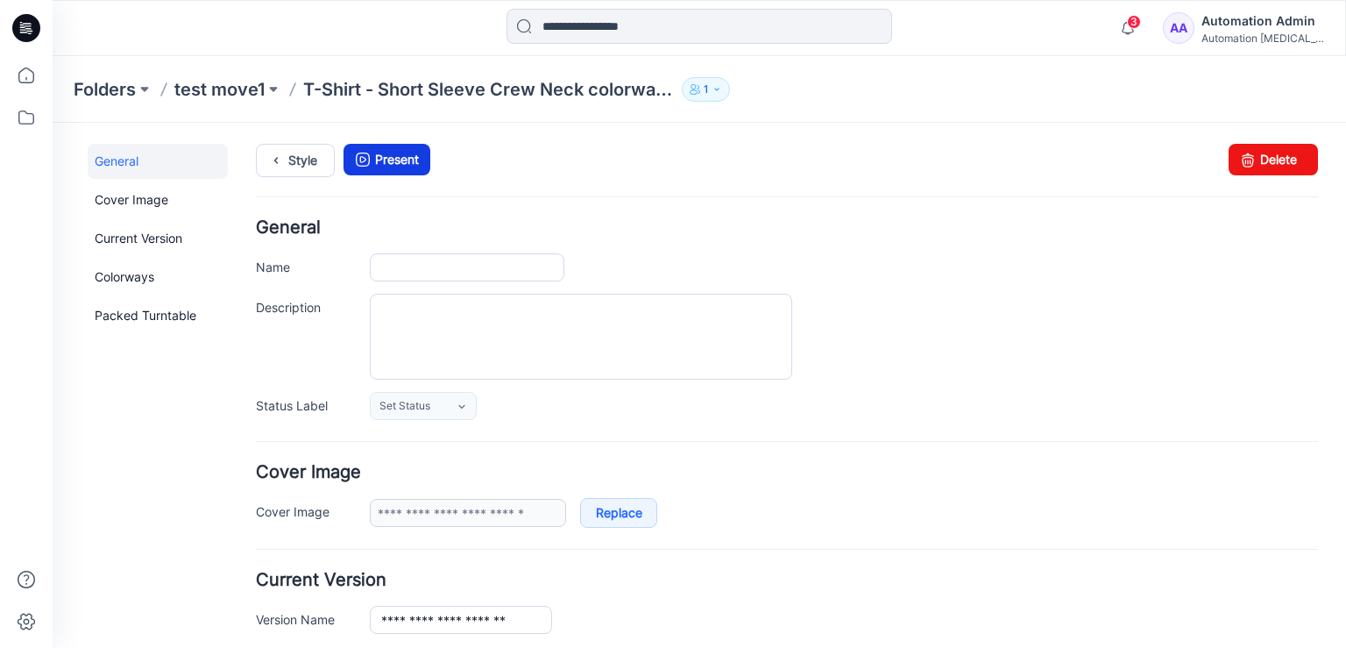
click at [397, 159] on link "Present" at bounding box center [386, 160] width 87 height 32
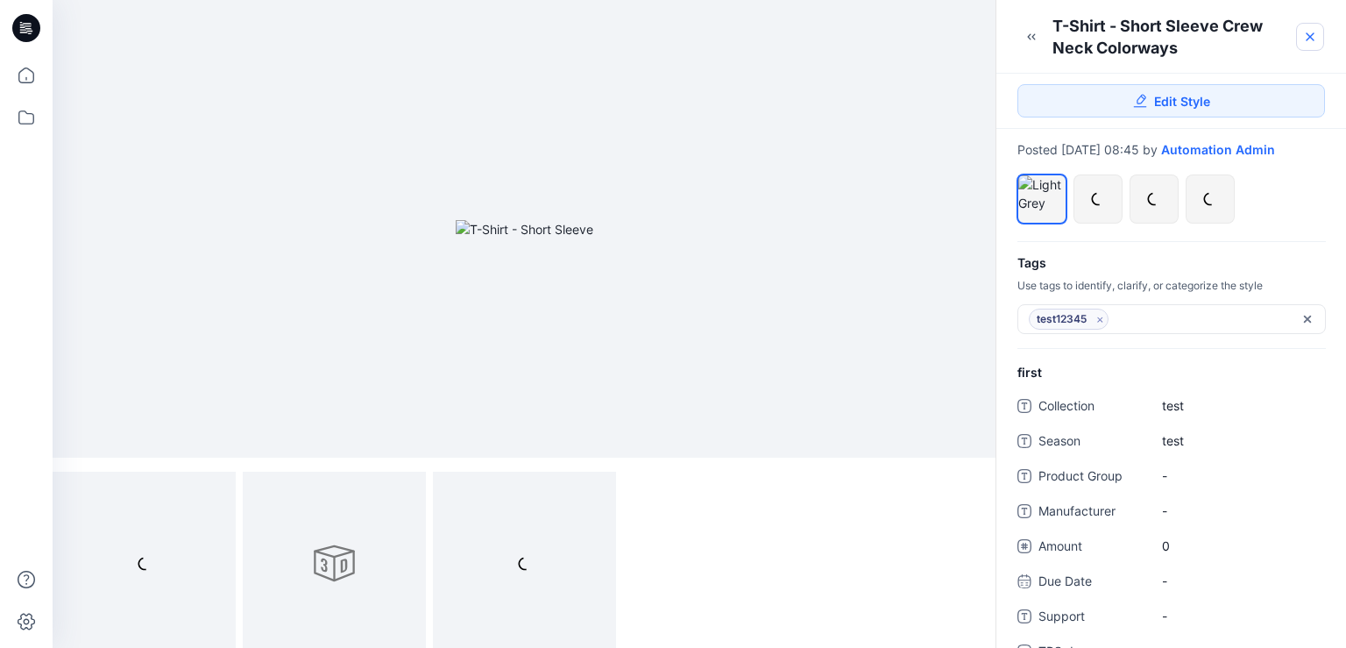
click at [1307, 35] on icon at bounding box center [1309, 36] width 7 height 7
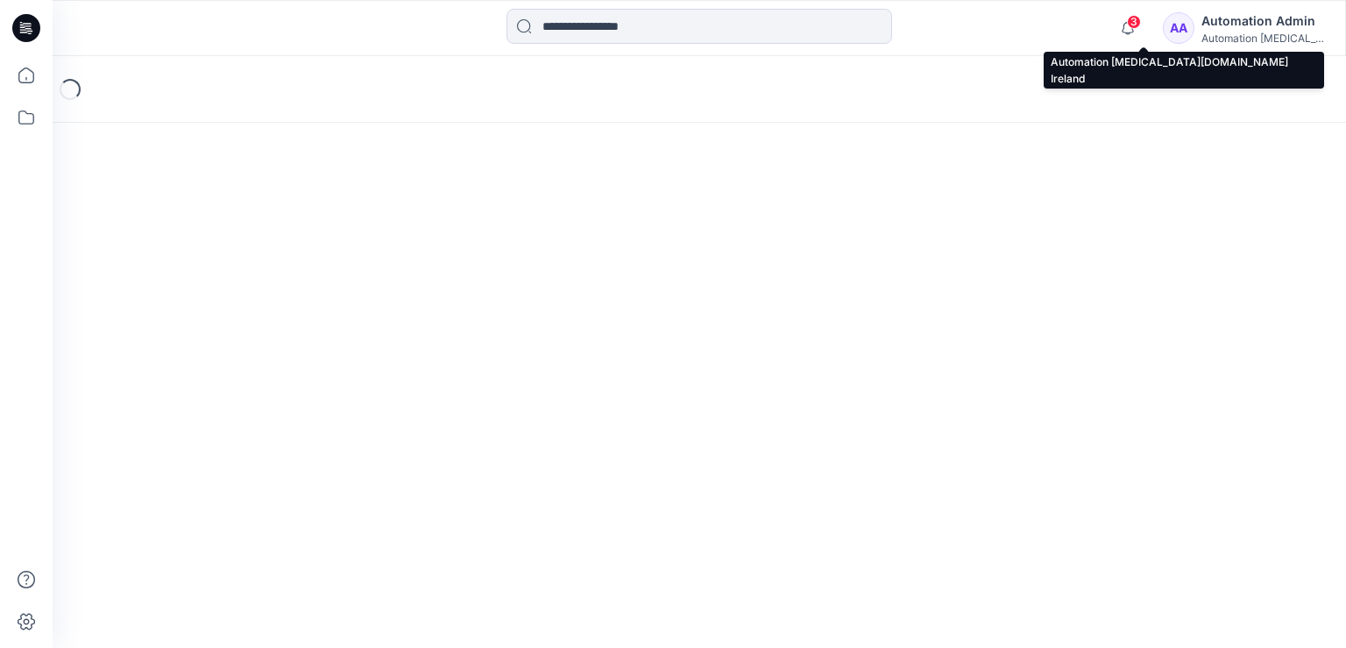
click at [1265, 25] on div "Automation Admin" at bounding box center [1262, 21] width 123 height 21
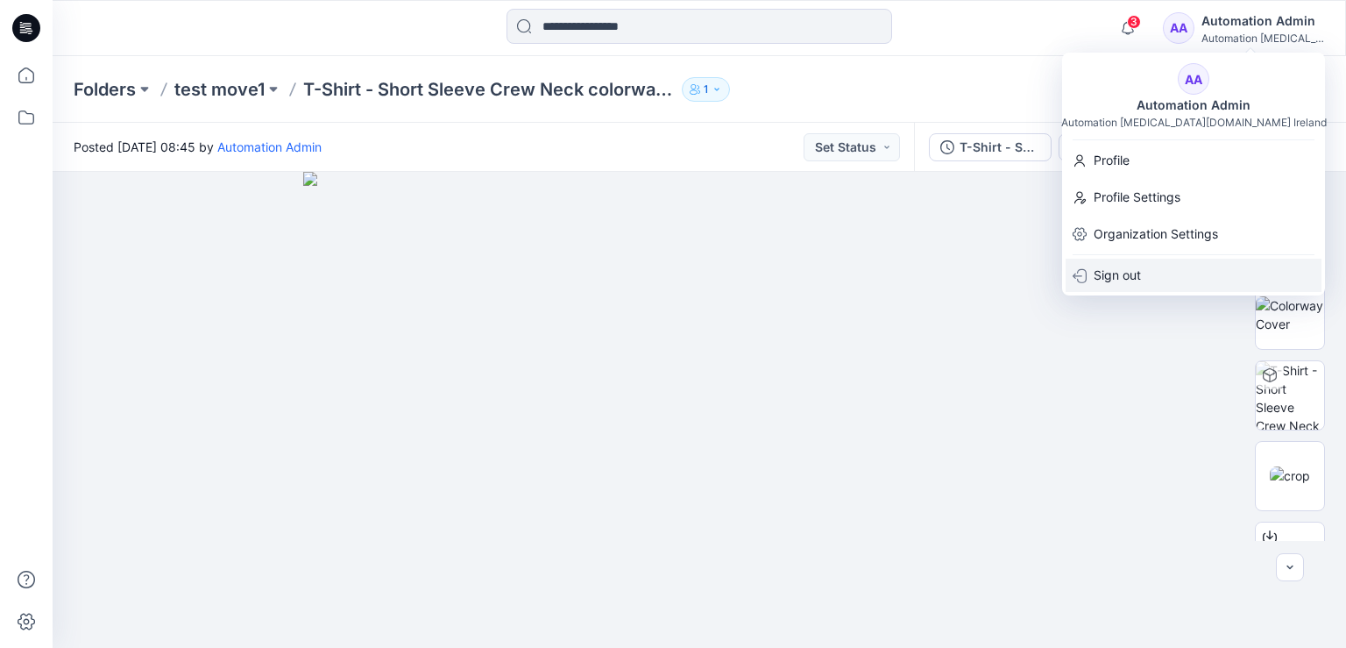
click at [1142, 276] on div "Sign out" at bounding box center [1193, 274] width 256 height 33
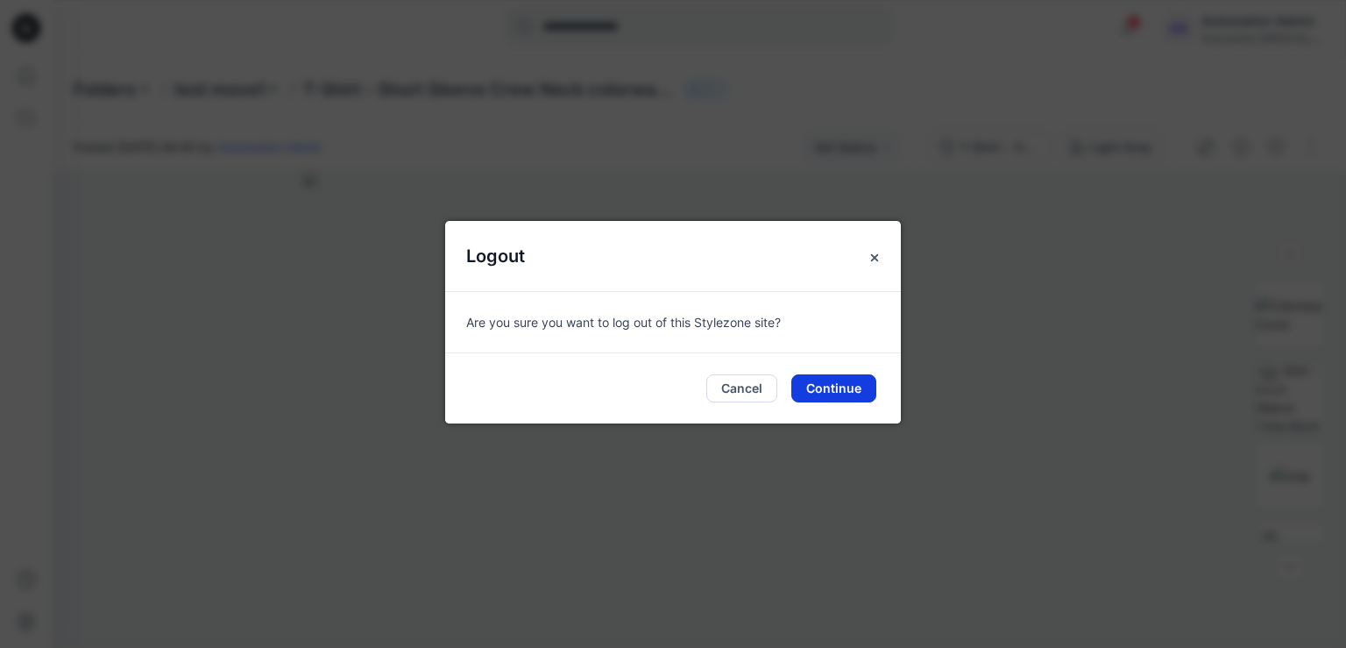
click at [836, 388] on button "Continue" at bounding box center [833, 388] width 85 height 28
